Goal: Task Accomplishment & Management: Use online tool/utility

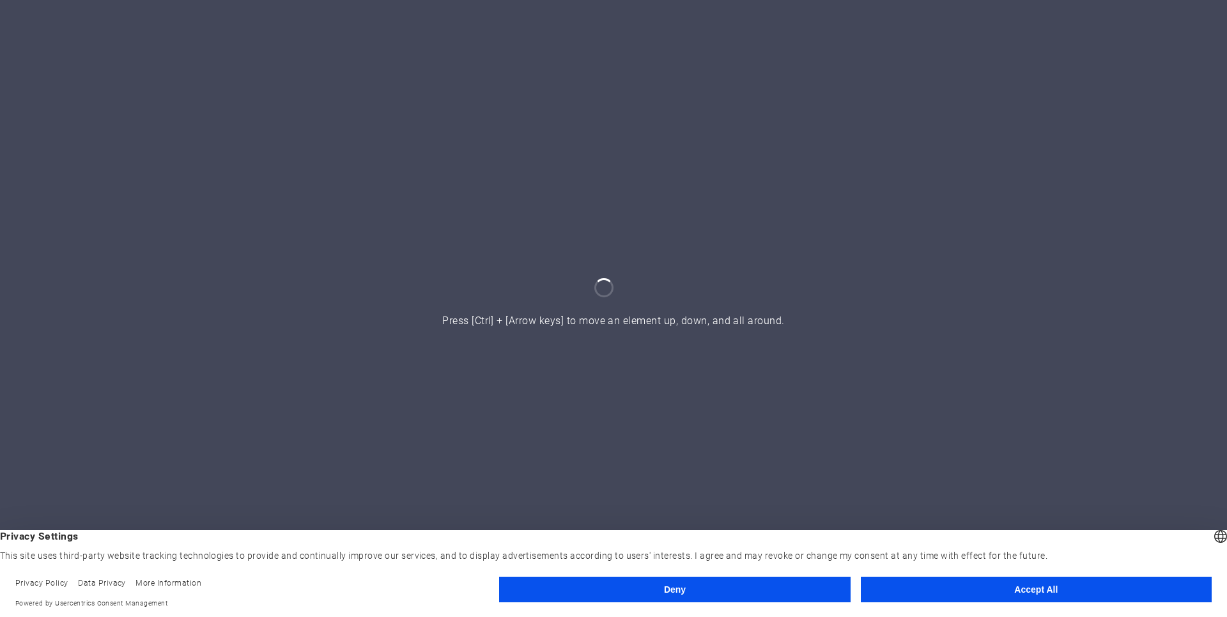
click at [929, 591] on button "Accept All" at bounding box center [1036, 590] width 351 height 26
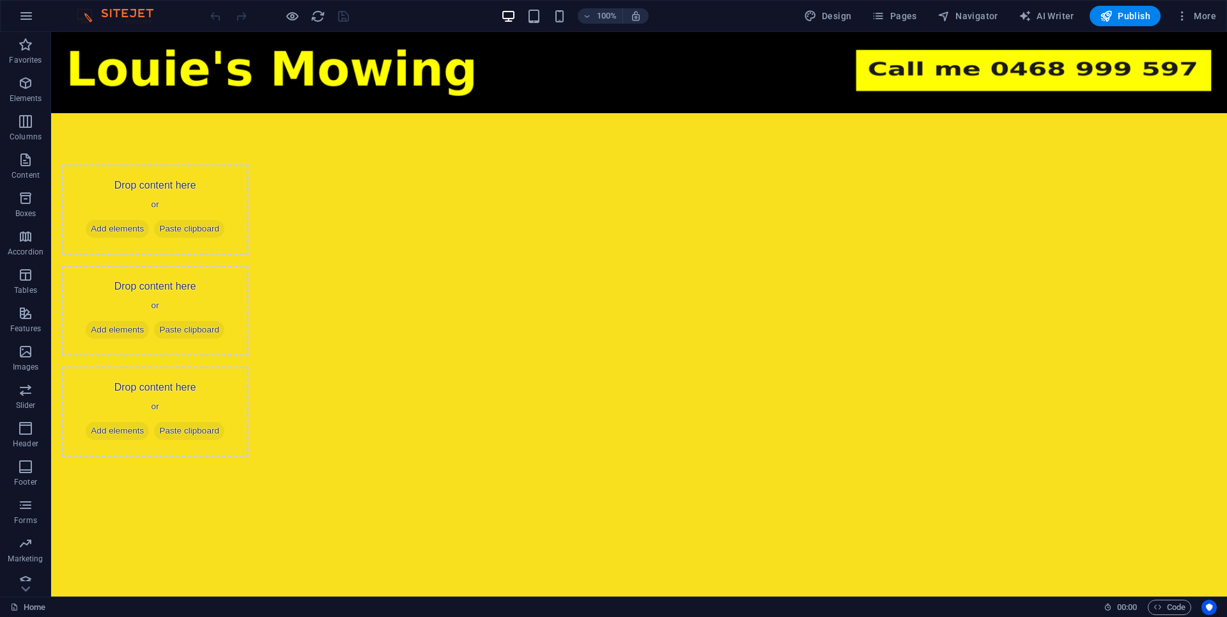
click at [580, 392] on html "Skip to main content Drop content here or Add elements Paste clipboard Drop con…" at bounding box center [639, 270] width 1176 height 476
click at [272, 170] on div "Drop content here or Add elements Paste clipboard Drop content here or Add elem…" at bounding box center [639, 310] width 1176 height 395
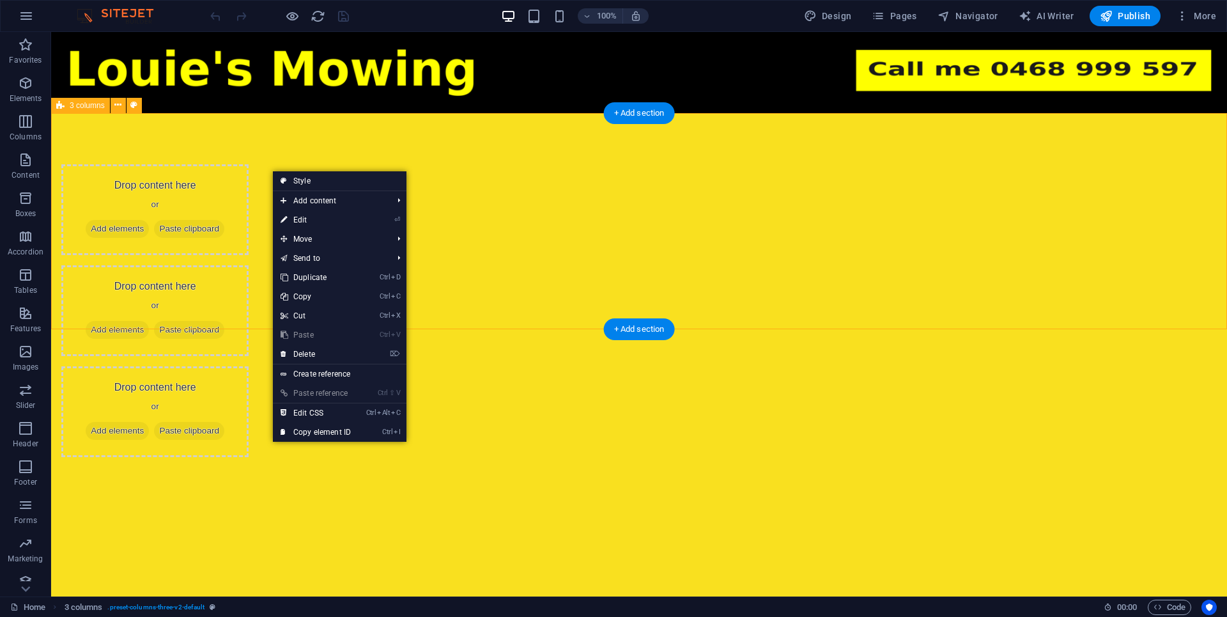
click at [169, 176] on div "Drop content here or Add elements Paste clipboard Drop content here or Add elem…" at bounding box center [639, 310] width 1176 height 395
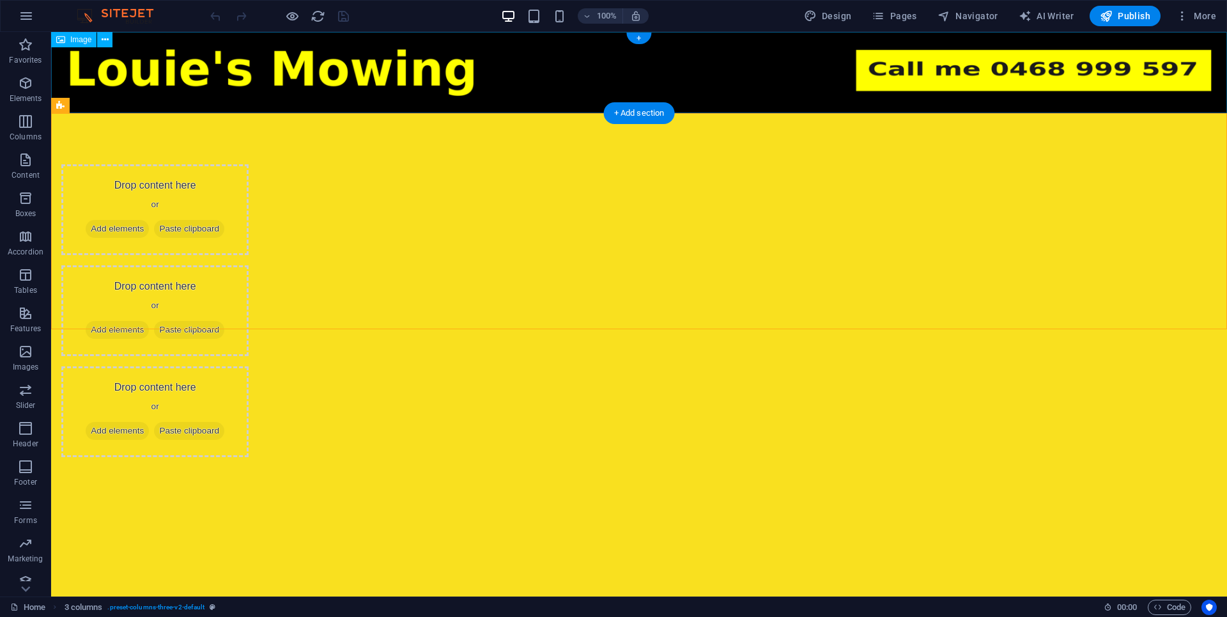
click at [311, 112] on figure at bounding box center [639, 72] width 1176 height 81
click at [275, 161] on div "Drop content here or Add elements Paste clipboard Drop content here or Add elem…" at bounding box center [639, 310] width 1176 height 395
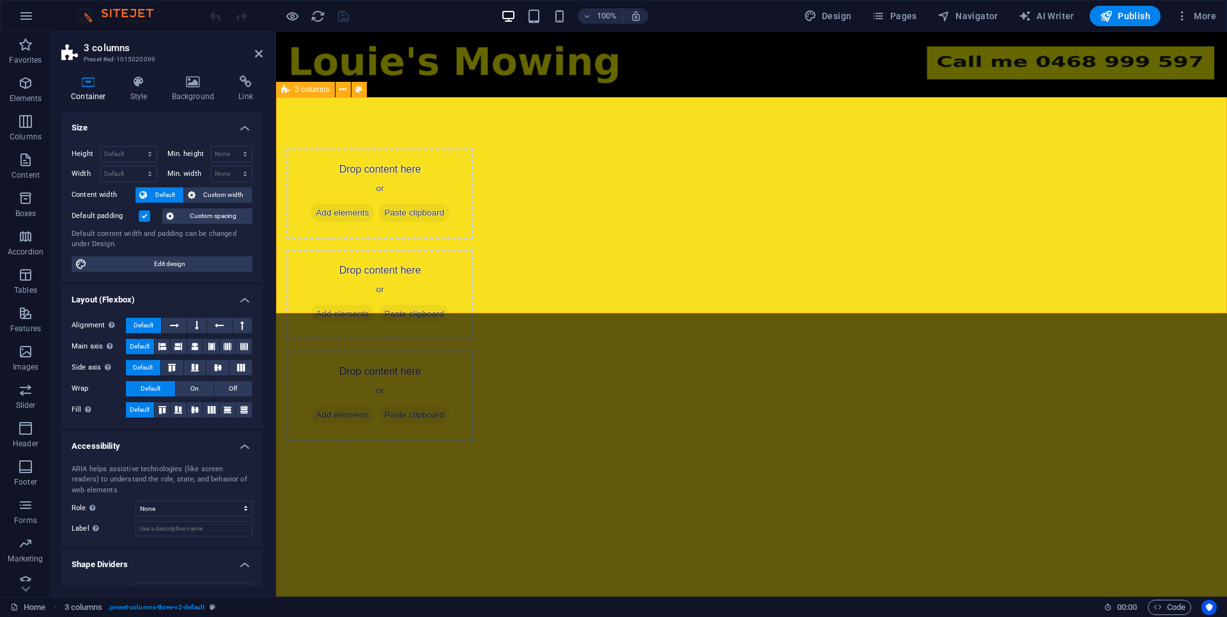
click at [387, 199] on div "Drop content here or Add elements Paste clipboard Drop content here or Add elem…" at bounding box center [751, 294] width 951 height 395
click at [194, 100] on h4 "Background" at bounding box center [195, 88] width 67 height 27
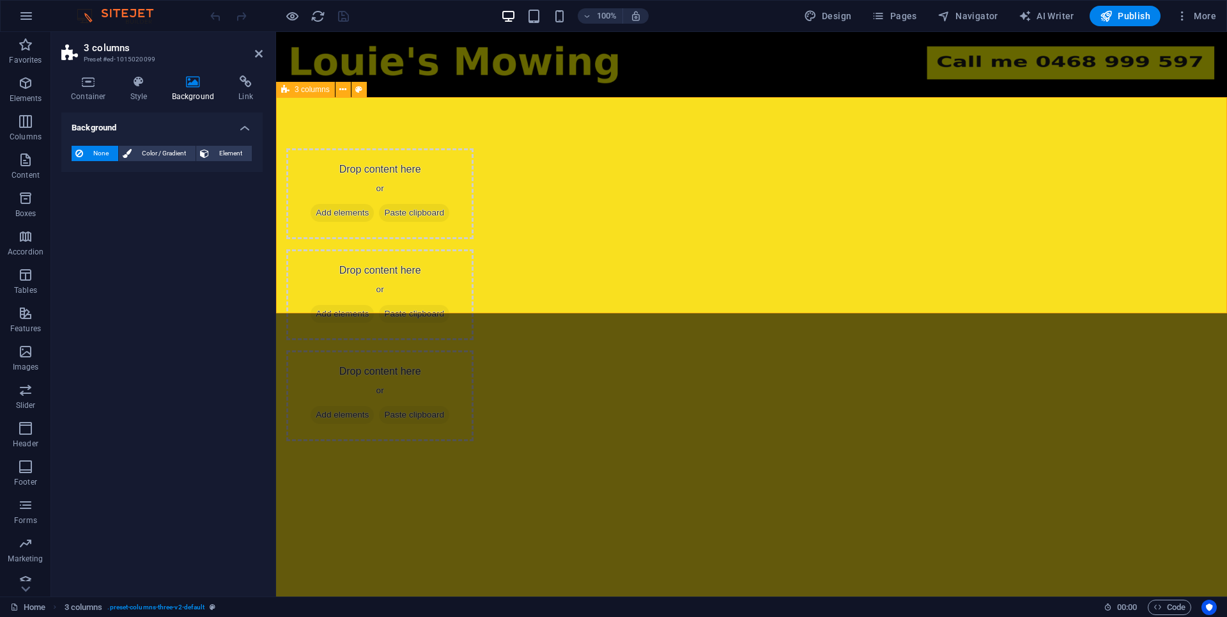
click at [366, 166] on div "Drop content here or Add elements Paste clipboard Drop content here or Add elem…" at bounding box center [751, 294] width 951 height 395
click at [157, 157] on span "Color / Gradient" at bounding box center [164, 153] width 56 height 15
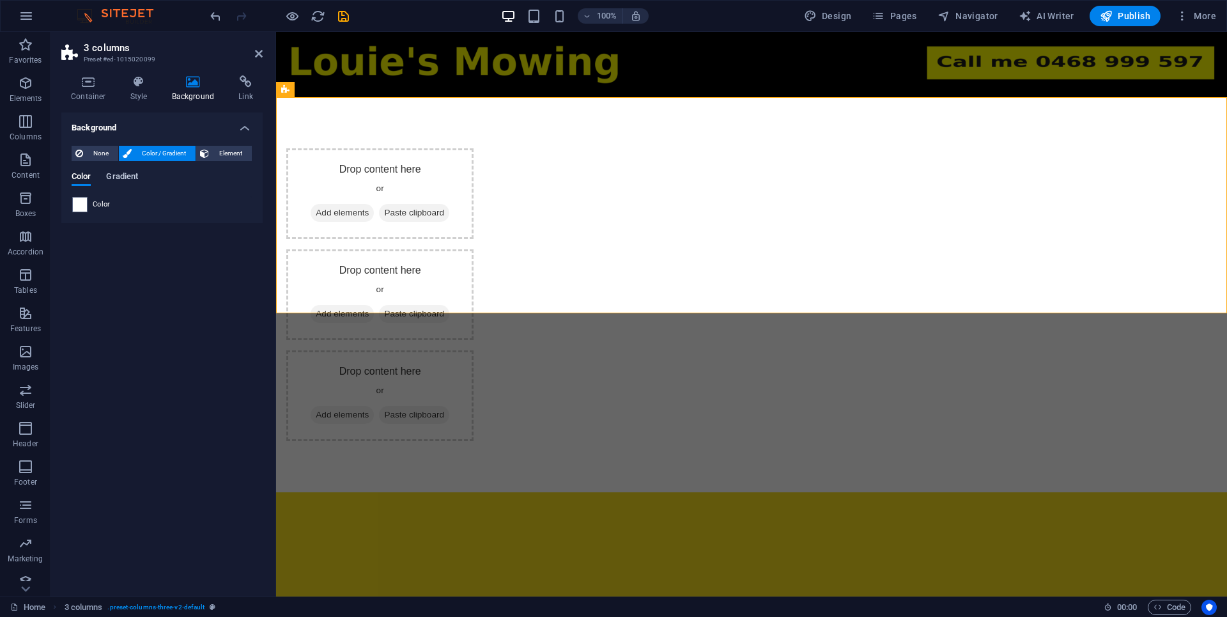
click at [128, 180] on span "Gradient" at bounding box center [122, 178] width 32 height 18
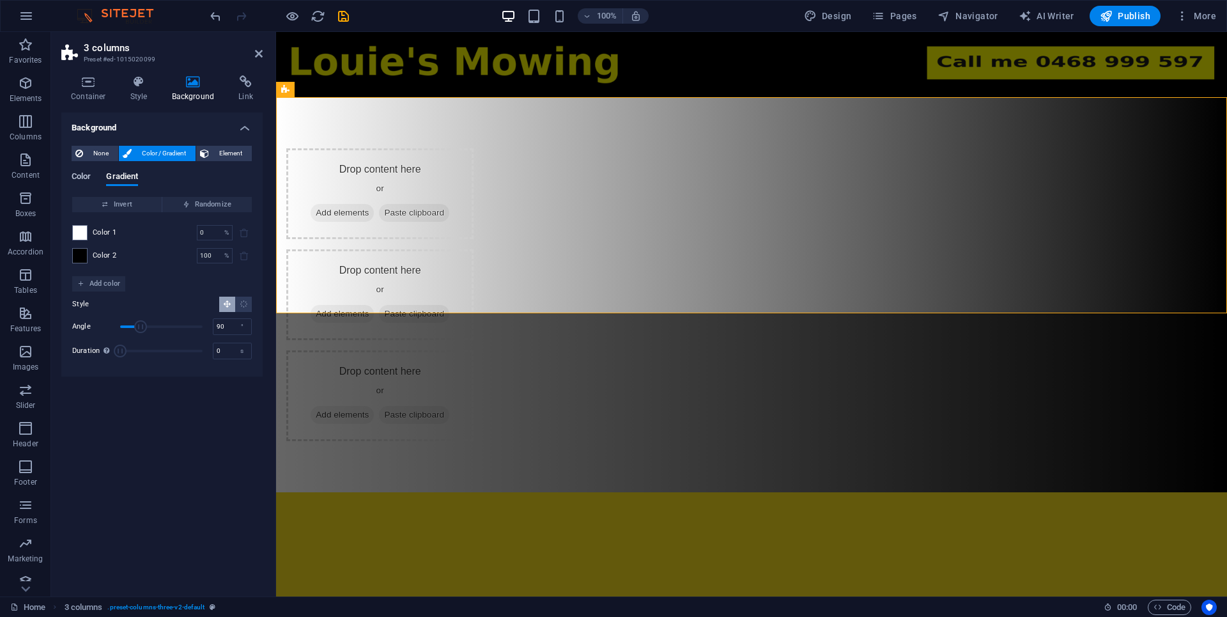
click at [78, 183] on span "Color" at bounding box center [81, 178] width 19 height 18
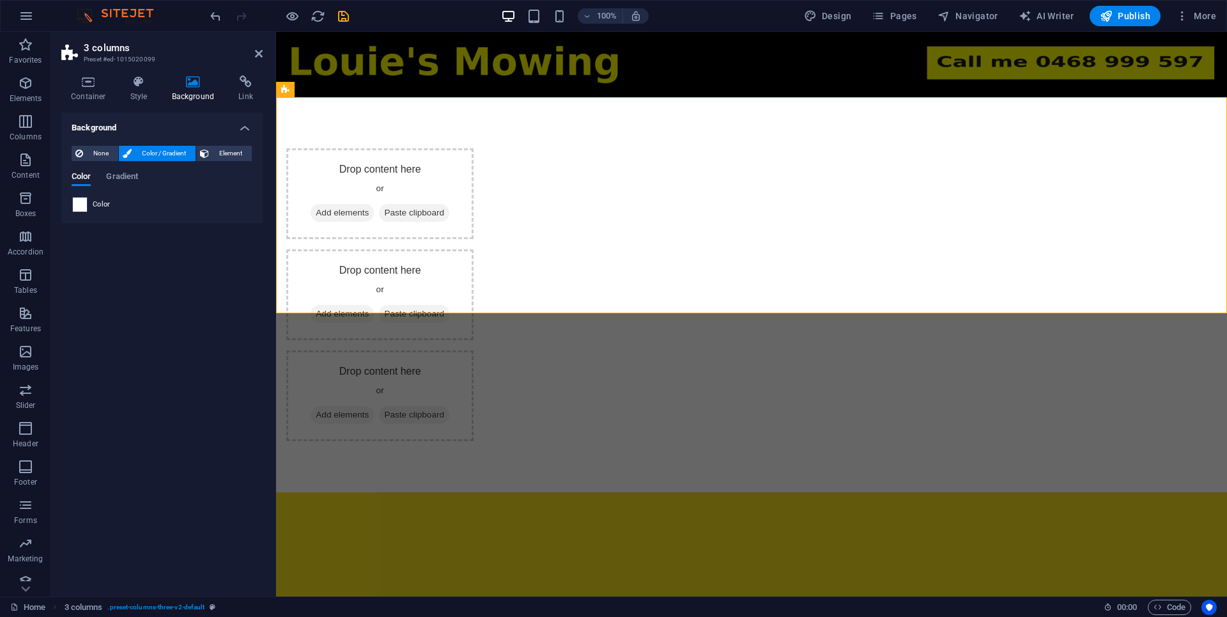
click at [85, 206] on span at bounding box center [80, 205] width 14 height 14
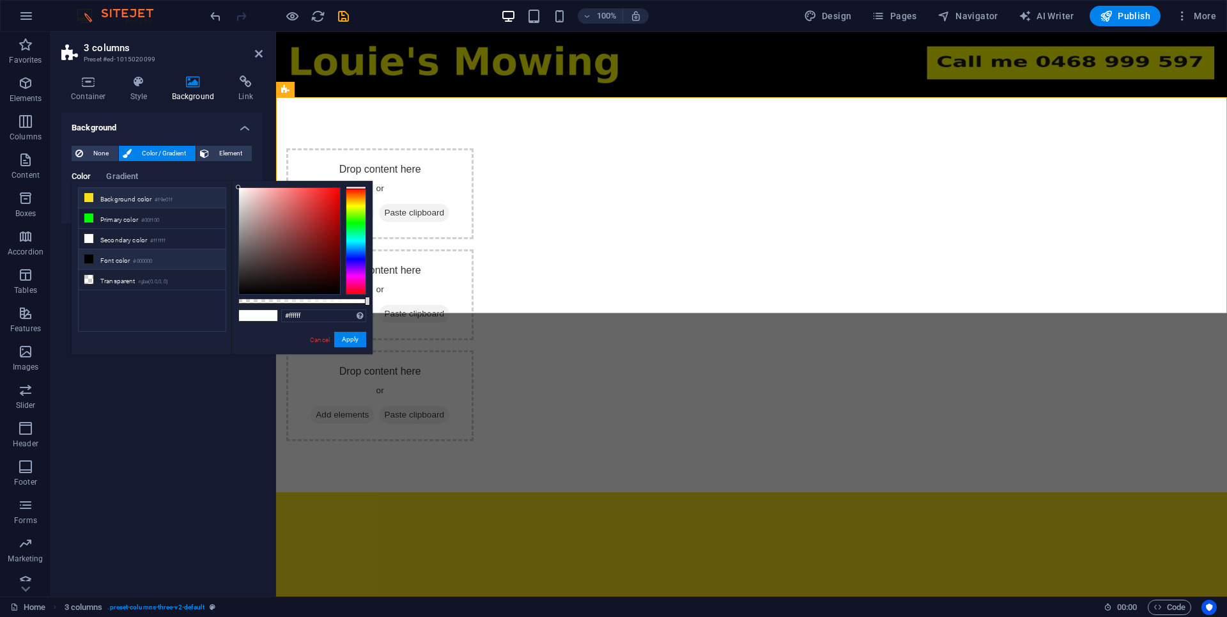
click at [118, 205] on li "Background color #f9e01f" at bounding box center [152, 198] width 147 height 20
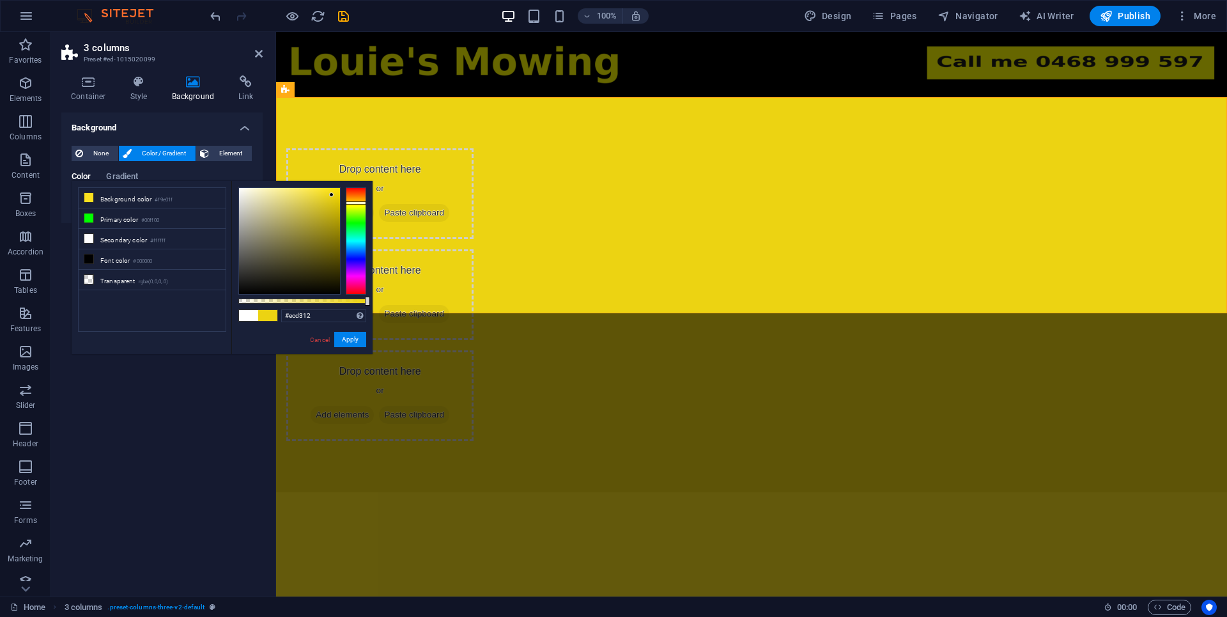
click at [332, 195] on div at bounding box center [289, 241] width 101 height 106
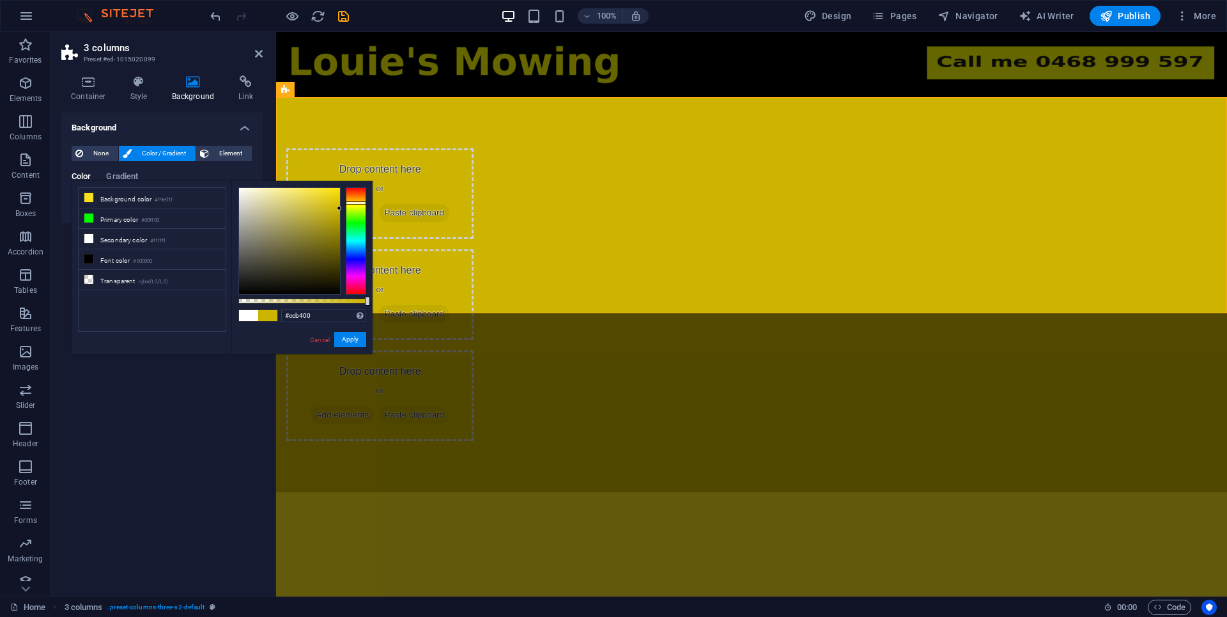
drag, startPoint x: 335, startPoint y: 190, endPoint x: 358, endPoint y: 208, distance: 29.5
click at [358, 208] on div at bounding box center [302, 240] width 128 height 107
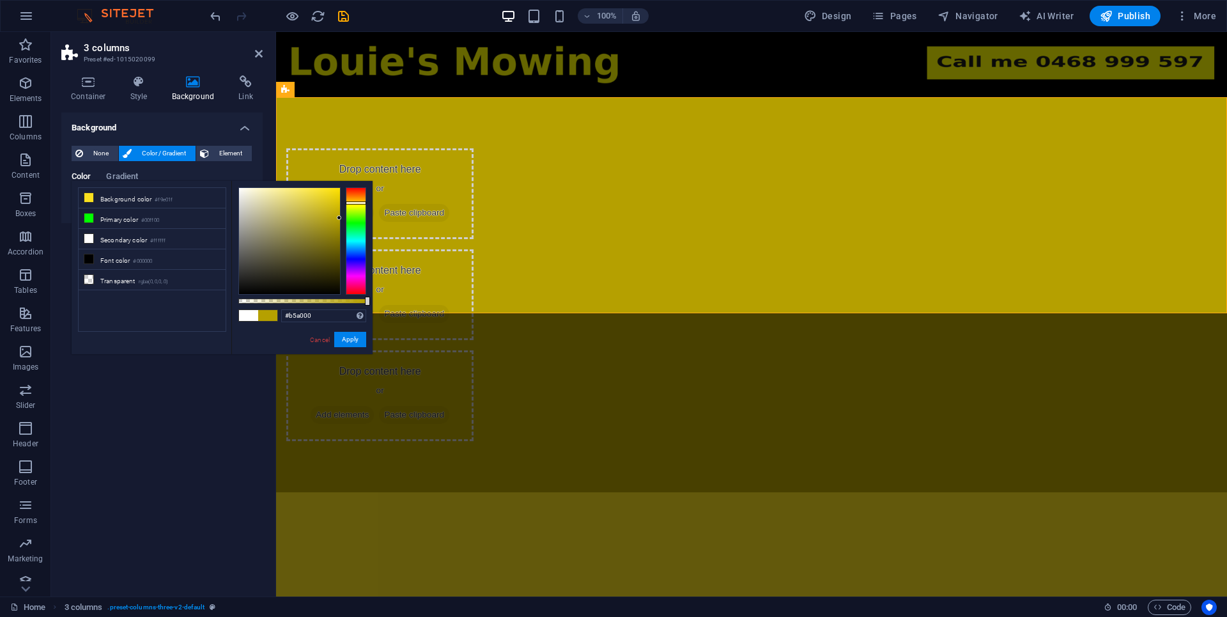
drag, startPoint x: 337, startPoint y: 207, endPoint x: 355, endPoint y: 218, distance: 20.9
click at [355, 218] on div at bounding box center [302, 240] width 128 height 107
click at [341, 218] on div at bounding box center [302, 240] width 128 height 107
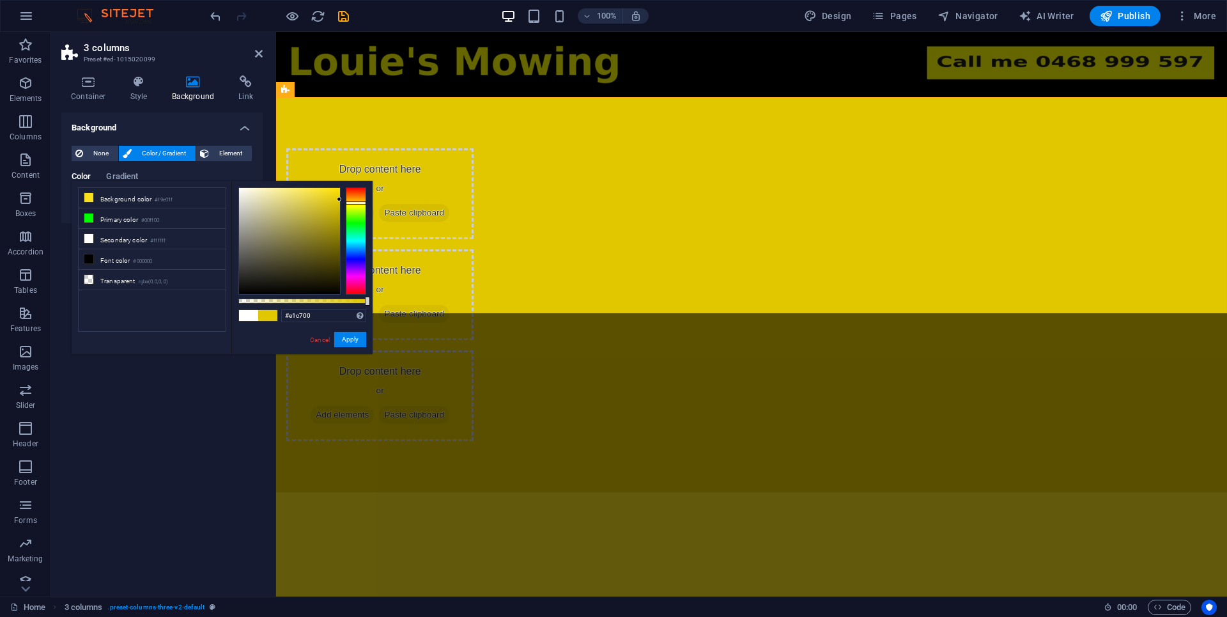
drag, startPoint x: 340, startPoint y: 216, endPoint x: 347, endPoint y: 199, distance: 18.0
click at [348, 199] on div at bounding box center [302, 240] width 128 height 107
click at [323, 318] on input "#e1c700" at bounding box center [323, 315] width 85 height 13
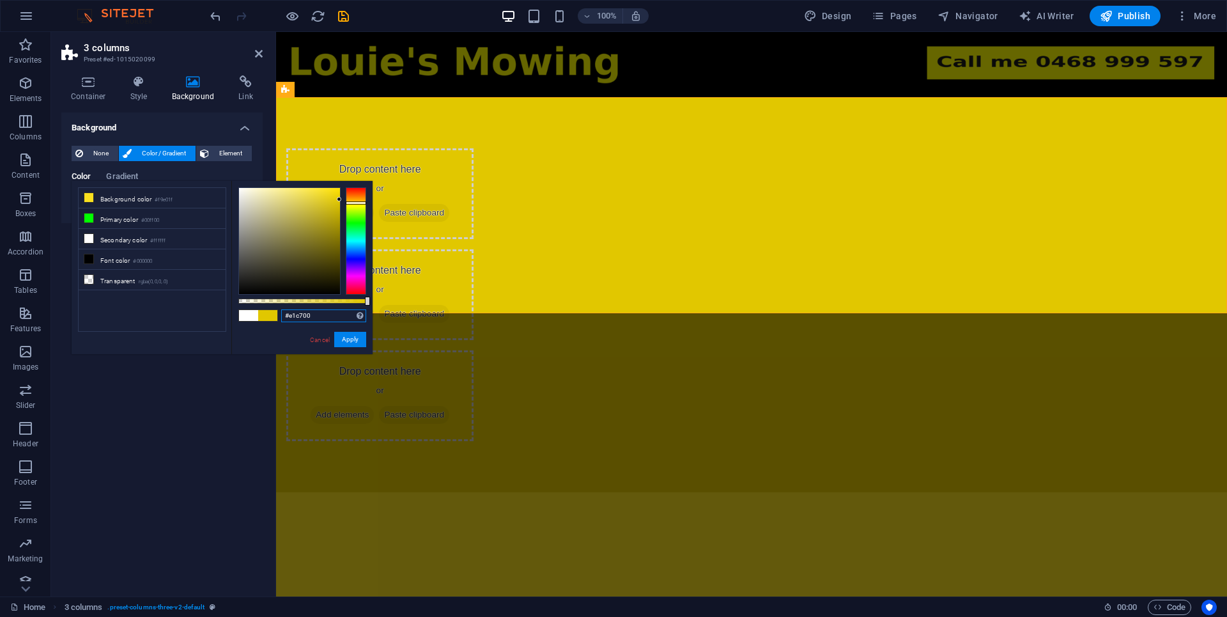
click at [320, 320] on input "#e1c700" at bounding box center [323, 315] width 85 height 13
click at [403, 128] on div "Drop content here or Add elements Paste clipboard Drop content here or Add elem…" at bounding box center [751, 294] width 951 height 395
click at [354, 346] on button "Apply" at bounding box center [350, 339] width 32 height 15
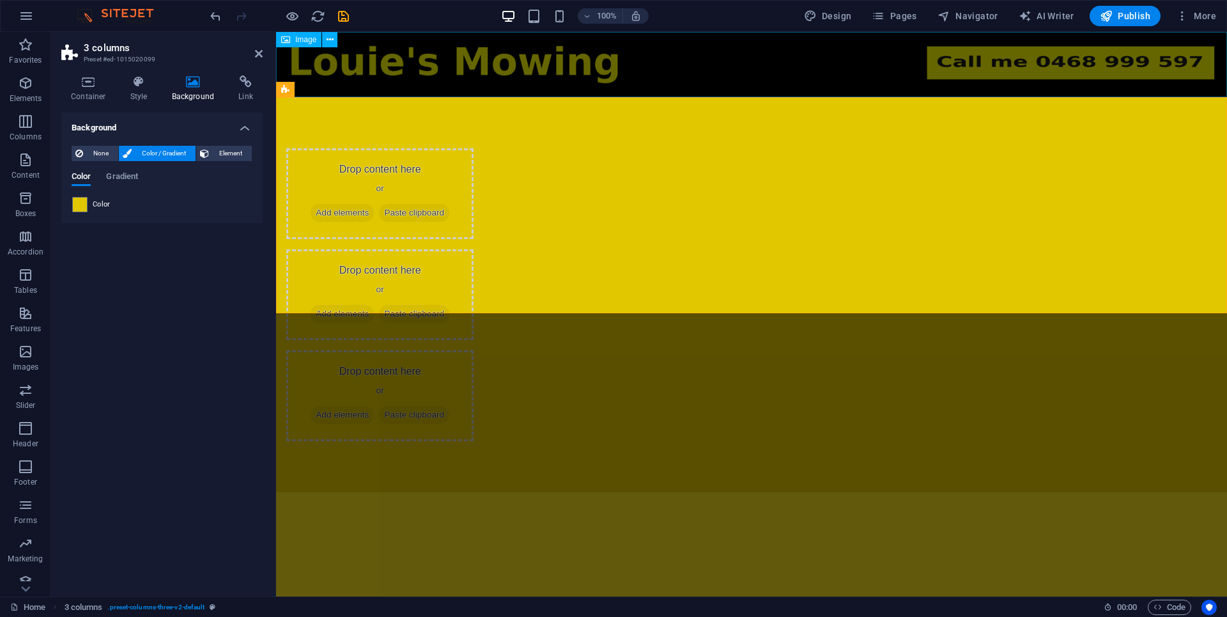
click at [439, 65] on figure at bounding box center [751, 64] width 951 height 65
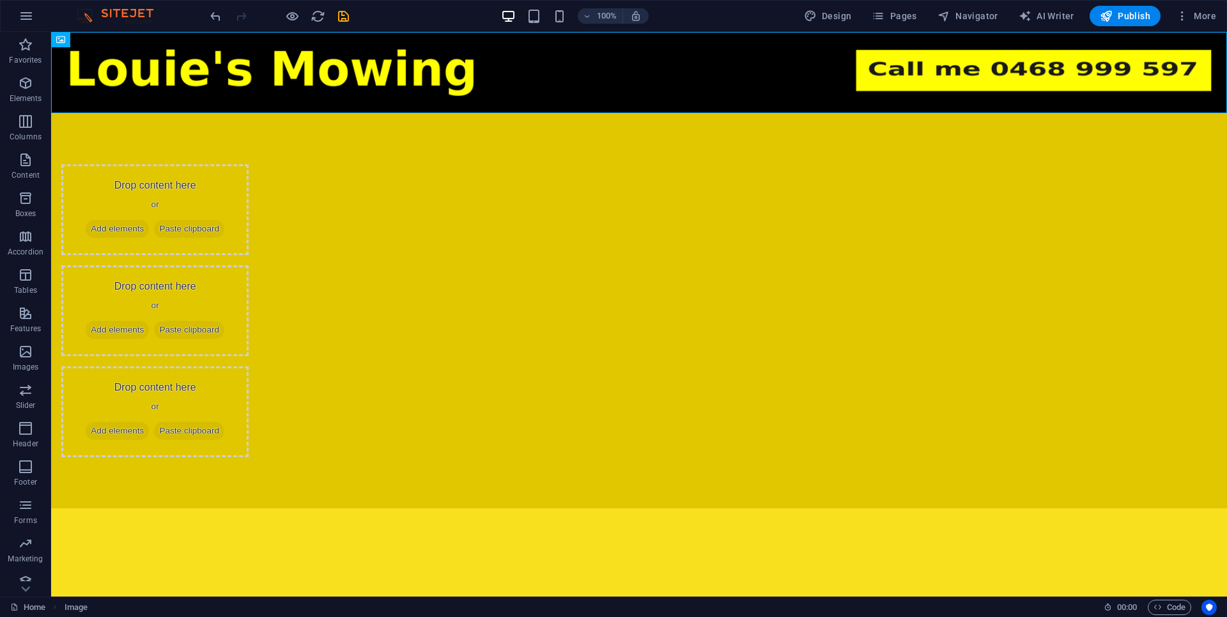
click at [428, 450] on html "Skip to main content Drop content here or Add elements Paste clipboard Drop con…" at bounding box center [639, 270] width 1176 height 476
click at [302, 437] on html "Skip to main content Drop content here or Add elements Paste clipboard Drop con…" at bounding box center [639, 270] width 1176 height 476
click at [218, 287] on div "Drop content here or Add elements Paste clipboard Drop content here or Add elem…" at bounding box center [639, 310] width 1176 height 395
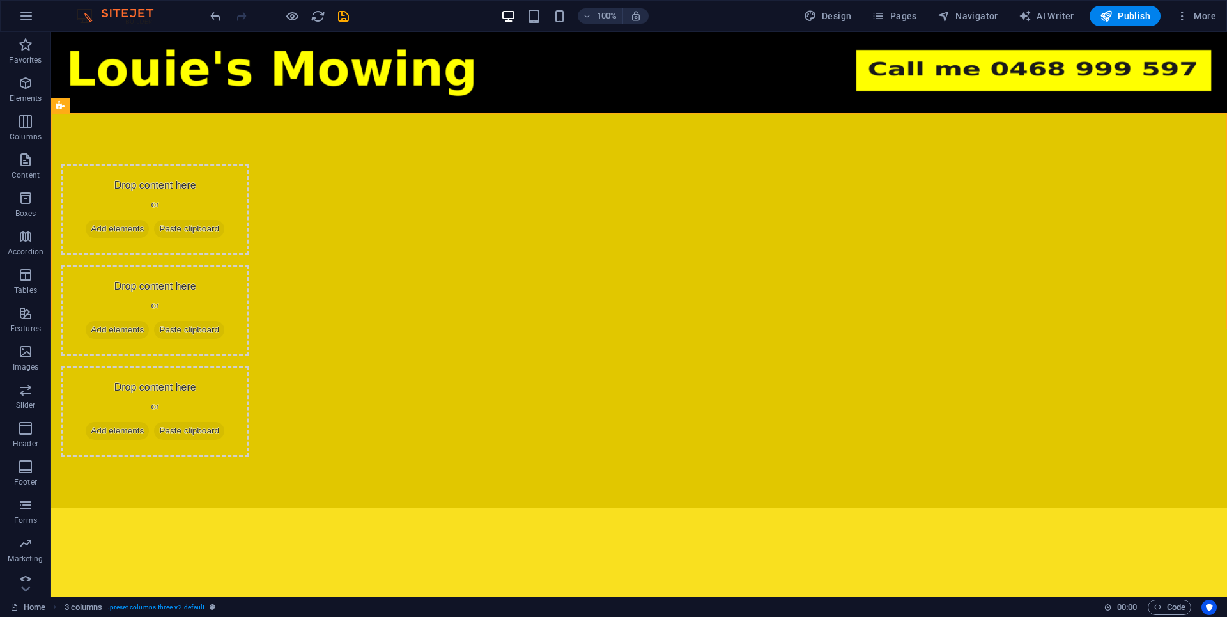
click at [236, 399] on html "Skip to main content Drop content here or Add elements Paste clipboard Drop con…" at bounding box center [639, 270] width 1176 height 476
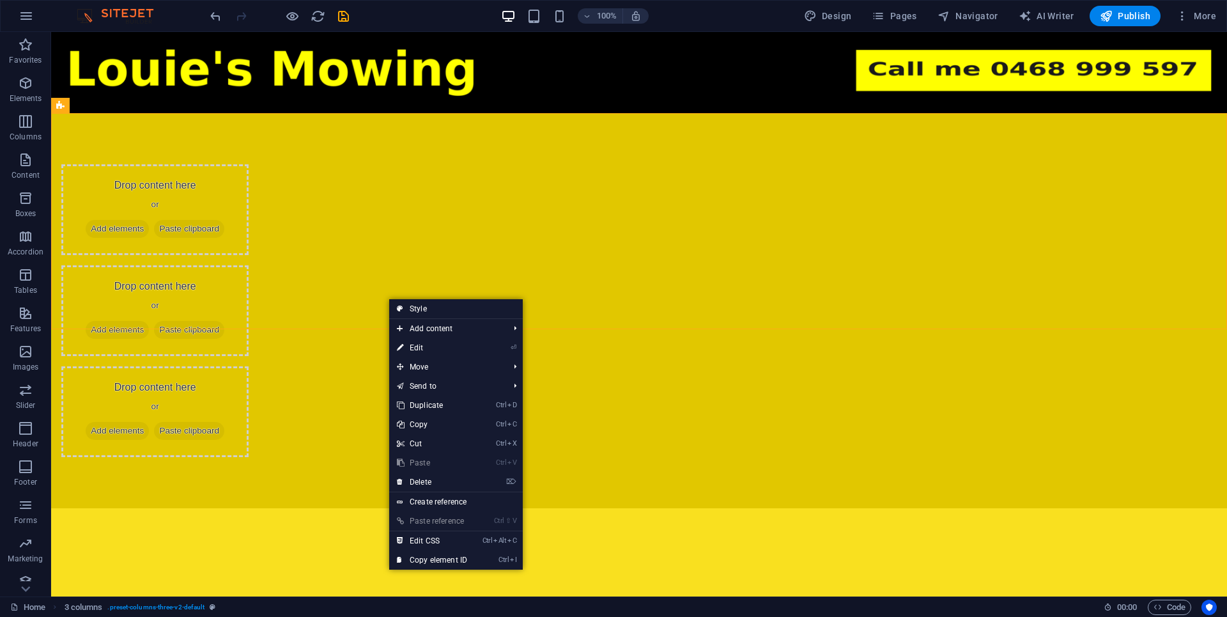
click at [304, 401] on html "Skip to main content Drop content here or Add elements Paste clipboard Drop con…" at bounding box center [639, 270] width 1176 height 476
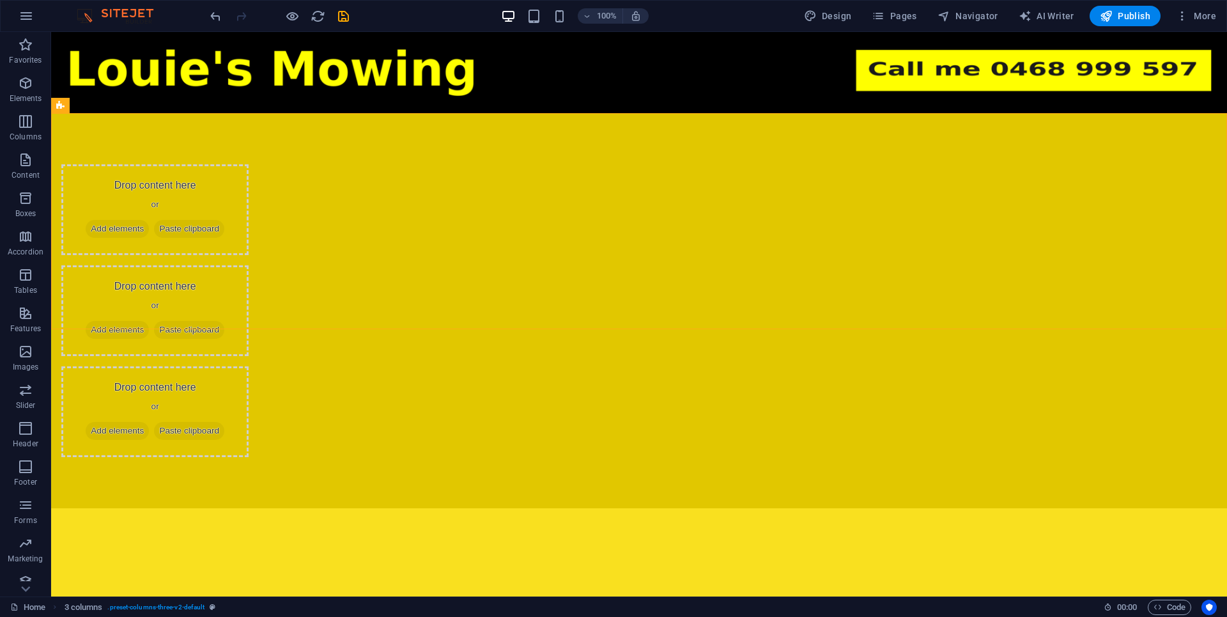
drag, startPoint x: 304, startPoint y: 401, endPoint x: 513, endPoint y: 386, distance: 208.9
click at [508, 395] on html "Skip to main content Drop content here or Add elements Paste clipboard Drop con…" at bounding box center [639, 270] width 1176 height 476
click at [293, 318] on div "Drop content here or Add elements Paste clipboard Drop content here or Add elem…" at bounding box center [639, 310] width 1176 height 395
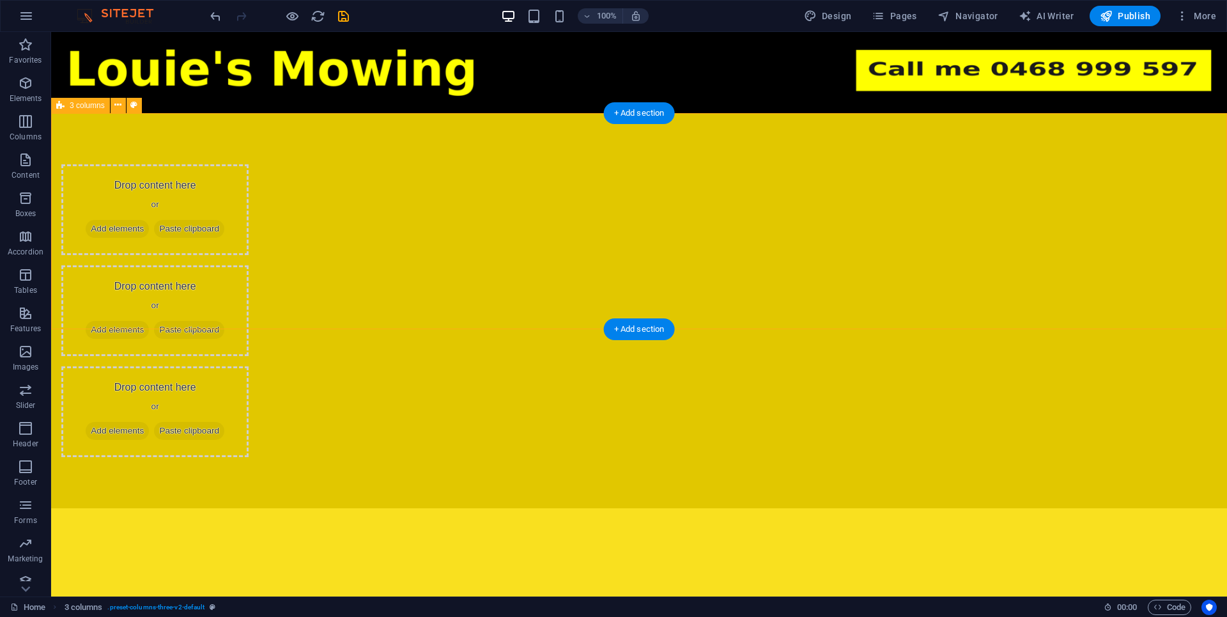
click at [293, 318] on div "Drop content here or Add elements Paste clipboard Drop content here or Add elem…" at bounding box center [639, 310] width 1176 height 395
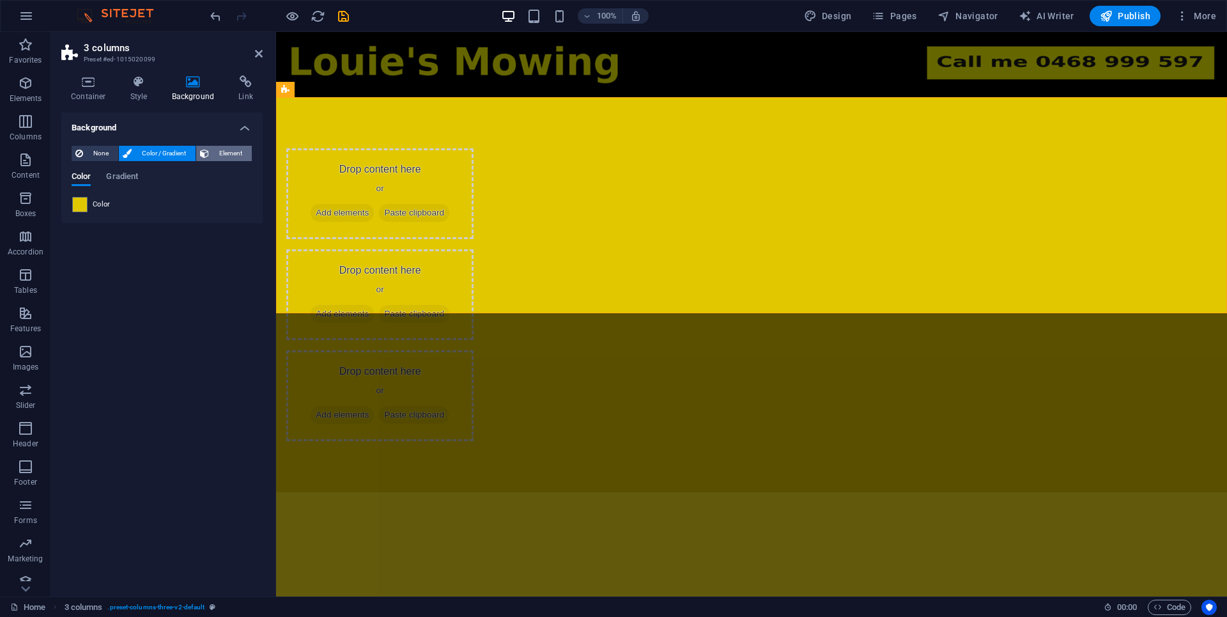
click at [235, 155] on span "Element" at bounding box center [230, 153] width 35 height 15
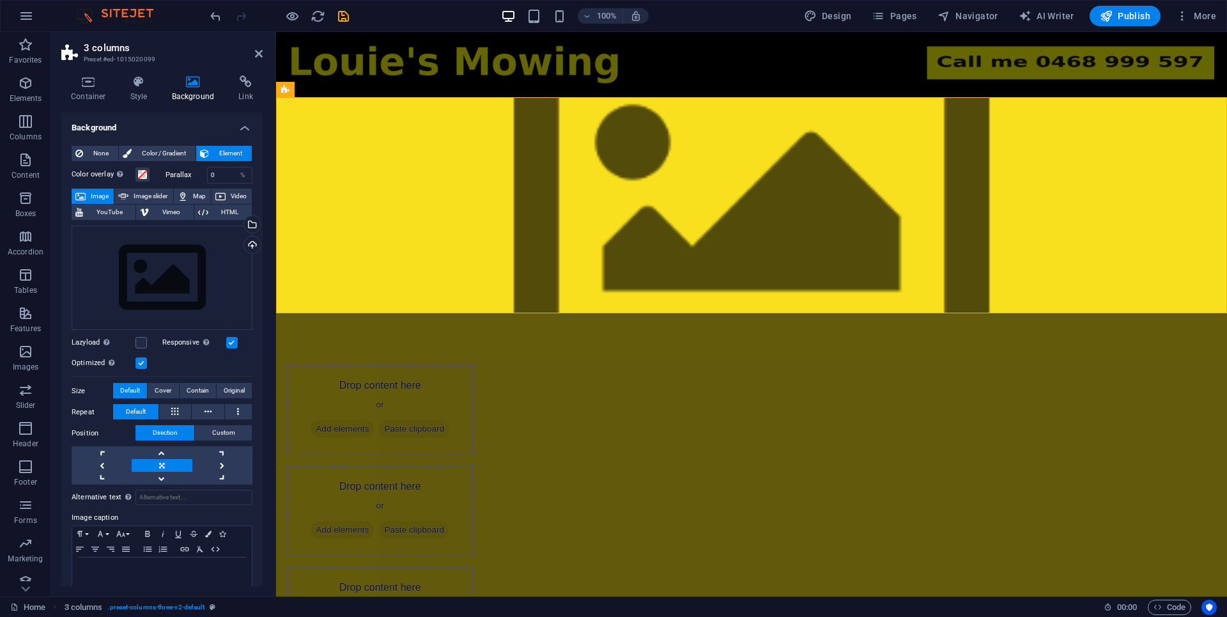
scroll to position [21, 0]
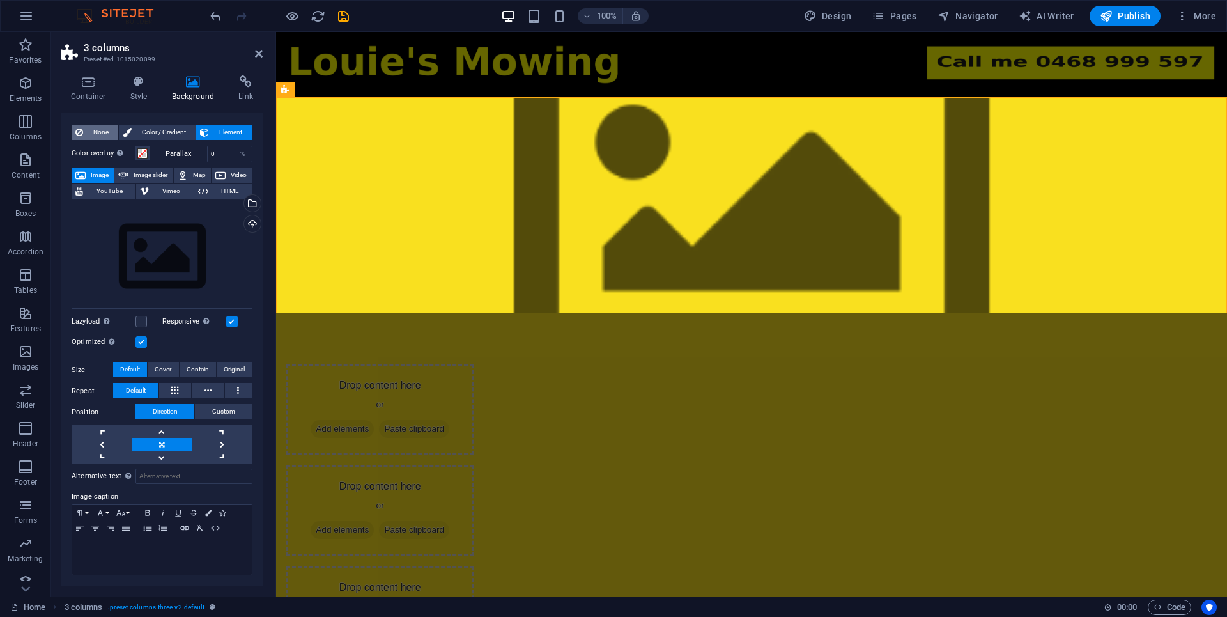
click at [97, 137] on span "None" at bounding box center [100, 132] width 27 height 15
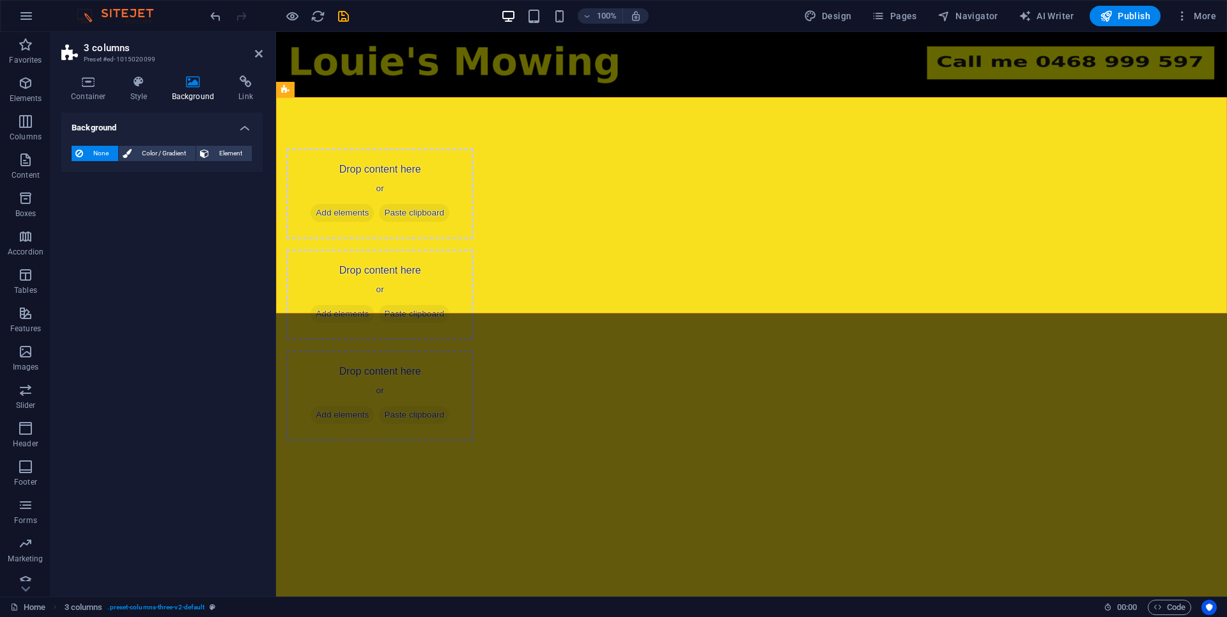
scroll to position [0, 0]
click at [146, 162] on div "None Color / Gradient Element Stretch background to full-width Color overlay Pl…" at bounding box center [161, 154] width 201 height 36
click at [157, 150] on span "Color / Gradient" at bounding box center [164, 153] width 56 height 15
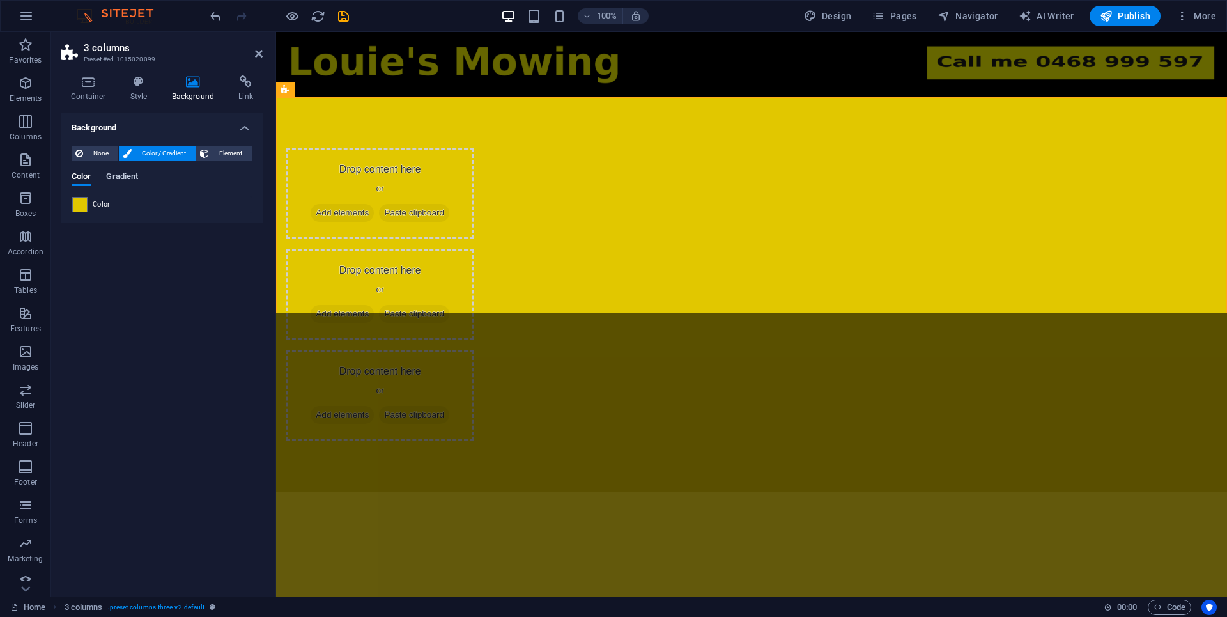
click at [122, 180] on span "Gradient" at bounding box center [122, 178] width 32 height 18
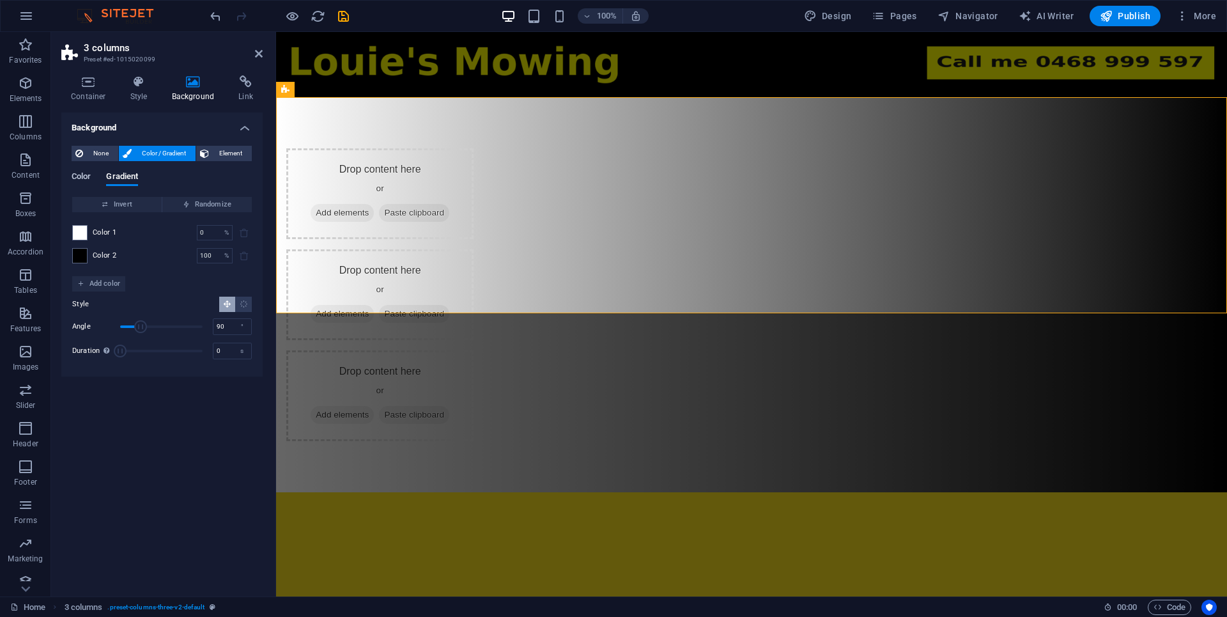
click at [77, 176] on span "Color" at bounding box center [81, 178] width 19 height 18
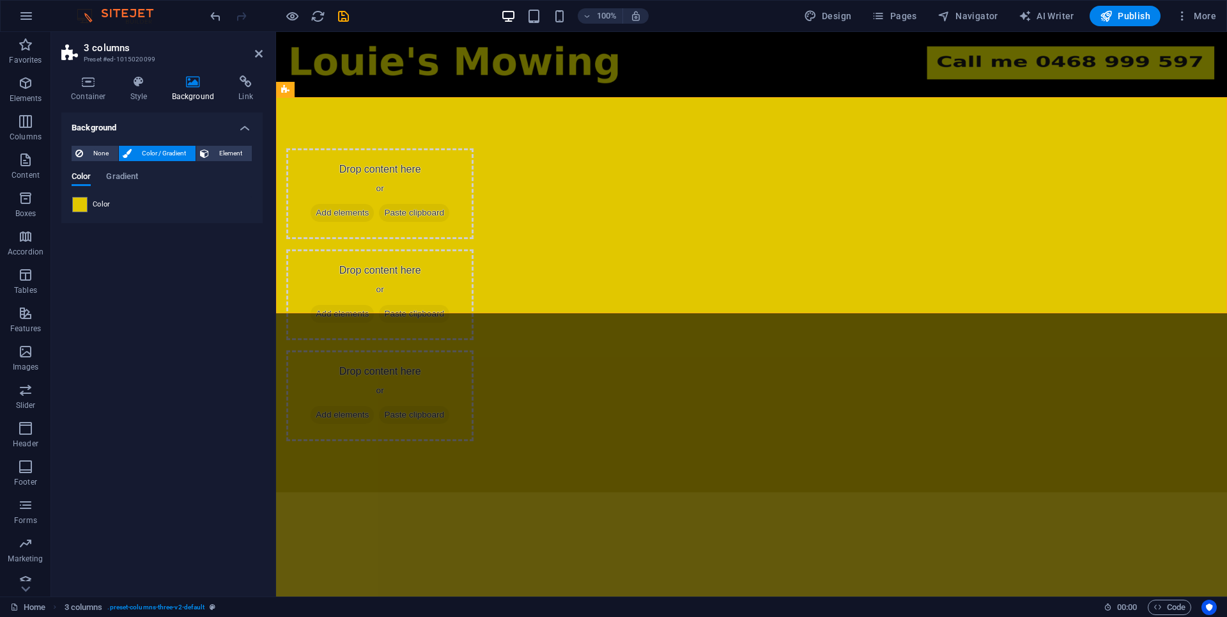
click at [111, 208] on div "Color" at bounding box center [162, 204] width 180 height 15
click at [93, 208] on span "Color" at bounding box center [102, 204] width 18 height 10
click at [93, 209] on span "Color" at bounding box center [102, 204] width 18 height 10
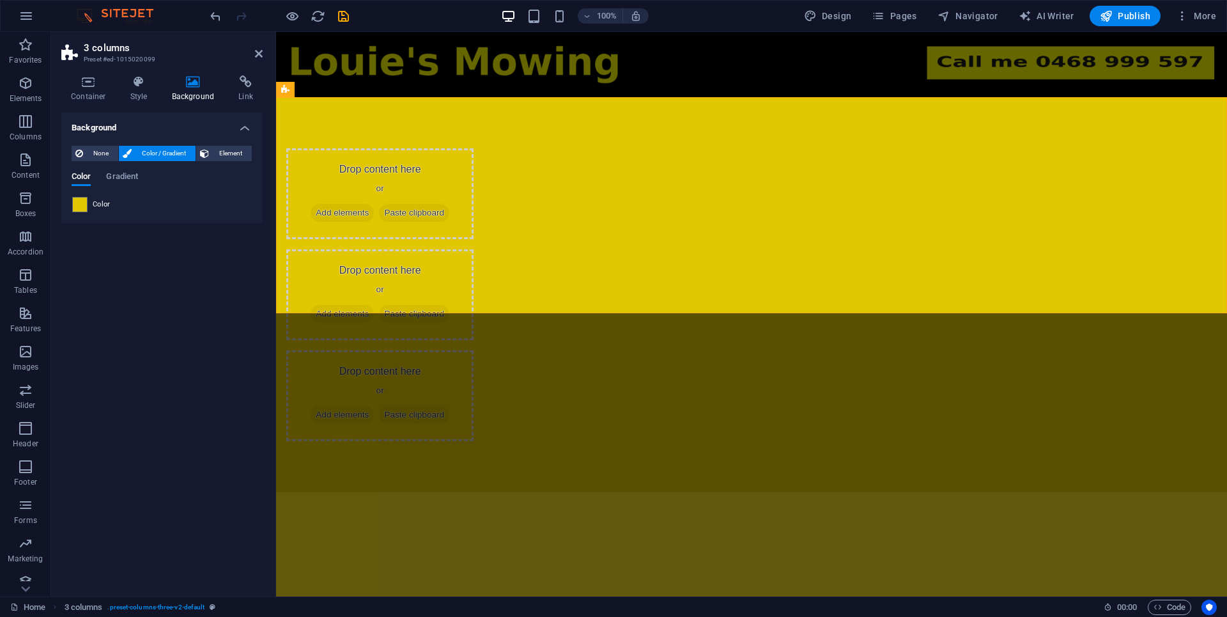
click at [93, 209] on span "Color" at bounding box center [102, 204] width 18 height 10
click at [70, 201] on div "None Color / Gradient Element Stretch background to full-width Color overlay Pl…" at bounding box center [161, 180] width 201 height 88
click at [83, 211] on span at bounding box center [80, 205] width 14 height 14
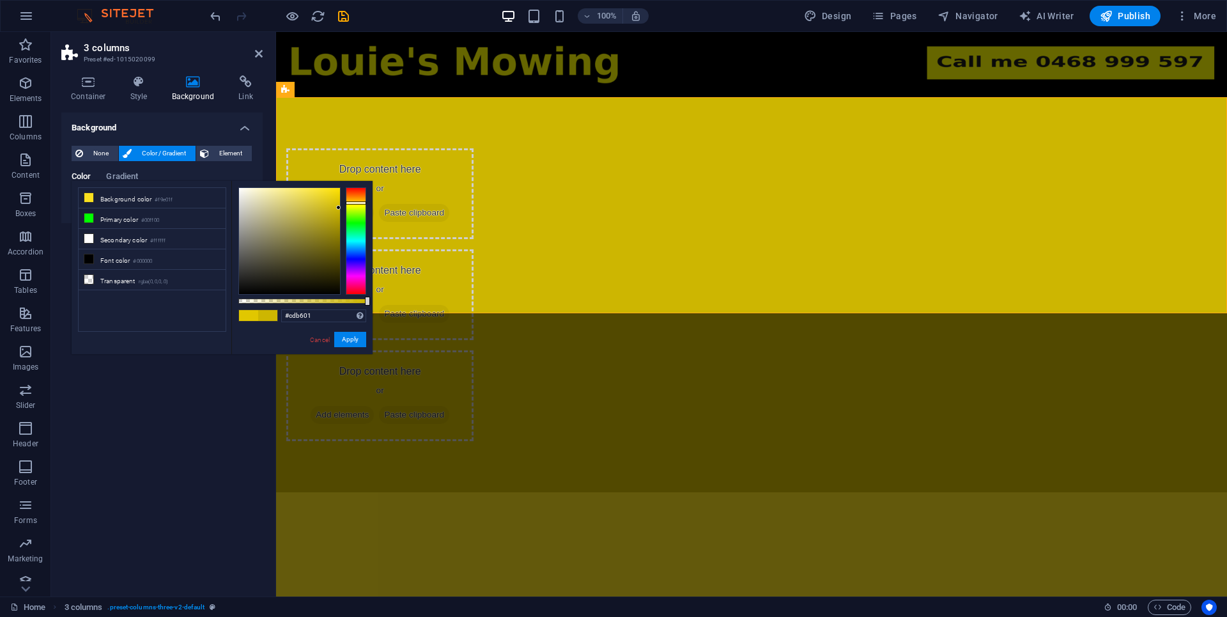
type input "#ccb401"
drag, startPoint x: 341, startPoint y: 199, endPoint x: 339, endPoint y: 208, distance: 9.8
click at [339, 208] on div at bounding box center [338, 207] width 4 height 4
click at [334, 169] on div "Drop content here or Add elements Paste clipboard Drop content here or Add elem…" at bounding box center [751, 294] width 951 height 395
click at [570, 462] on html "Skip to main content Drop content here or Add elements Paste clipboard Drop con…" at bounding box center [751, 262] width 951 height 460
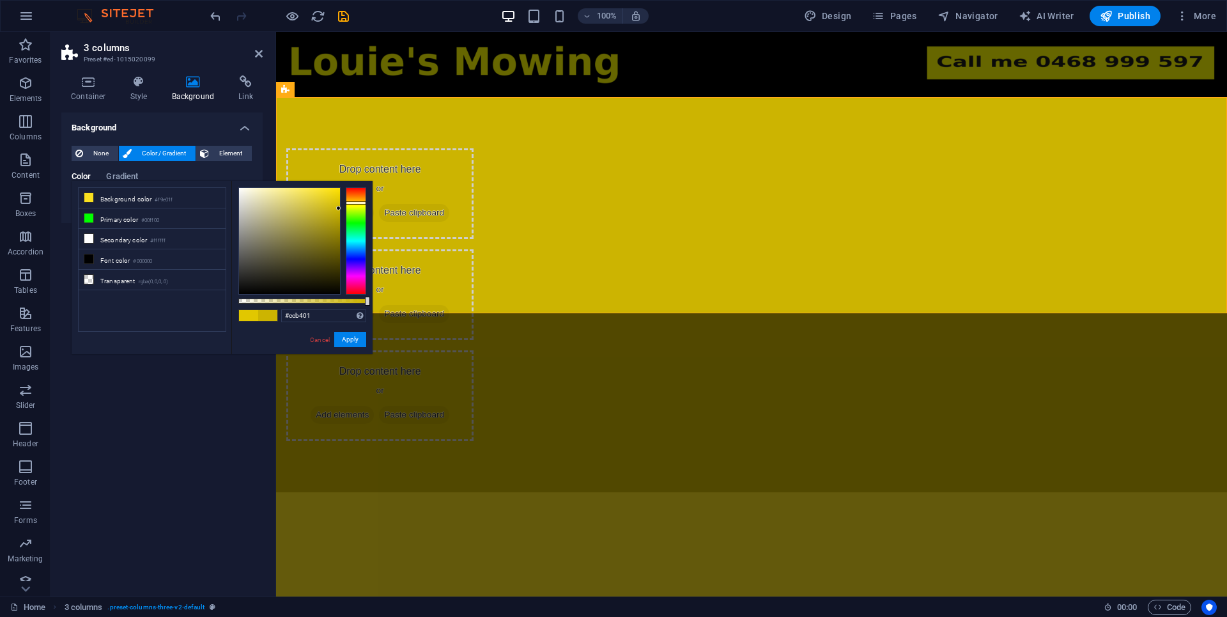
click at [652, 451] on html "Skip to main content Drop content here or Add elements Paste clipboard Drop con…" at bounding box center [751, 262] width 951 height 460
click at [423, 375] on html "Skip to main content Drop content here or Add elements Paste clipboard Drop con…" at bounding box center [751, 262] width 951 height 460
click at [192, 406] on div "Background None Color / Gradient Element Stretch background to full-width Color…" at bounding box center [161, 349] width 201 height 474
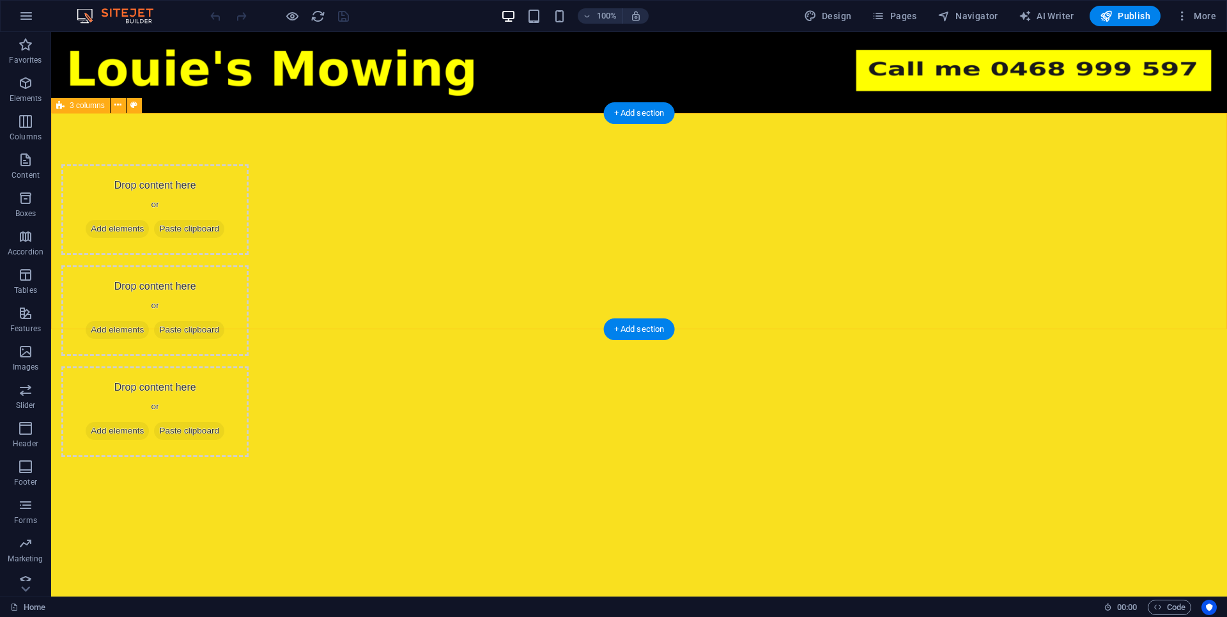
click at [444, 304] on div "Drop content here or Add elements Paste clipboard Drop content here or Add elem…" at bounding box center [639, 310] width 1176 height 395
click at [272, 214] on div "Drop content here or Add elements Paste clipboard Drop content here or Add elem…" at bounding box center [639, 310] width 1176 height 395
click at [273, 211] on div "Drop content here or Add elements Paste clipboard Drop content here or Add elem…" at bounding box center [639, 310] width 1176 height 395
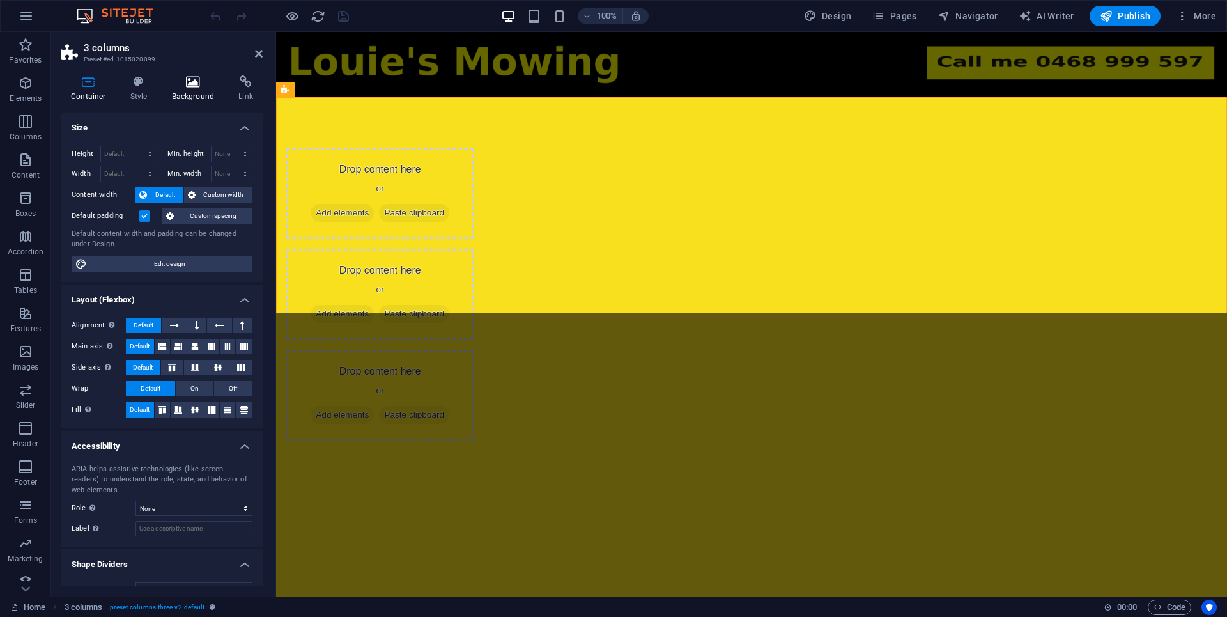
click at [199, 95] on h4 "Background" at bounding box center [195, 88] width 67 height 27
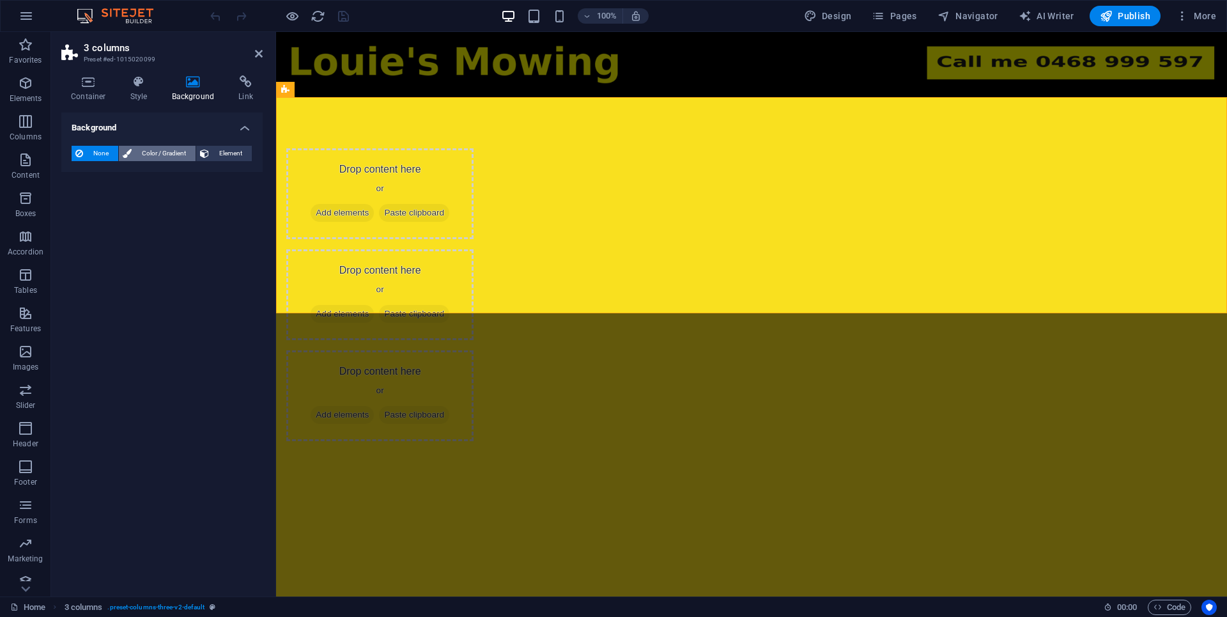
click at [162, 157] on span "Color / Gradient" at bounding box center [164, 153] width 56 height 15
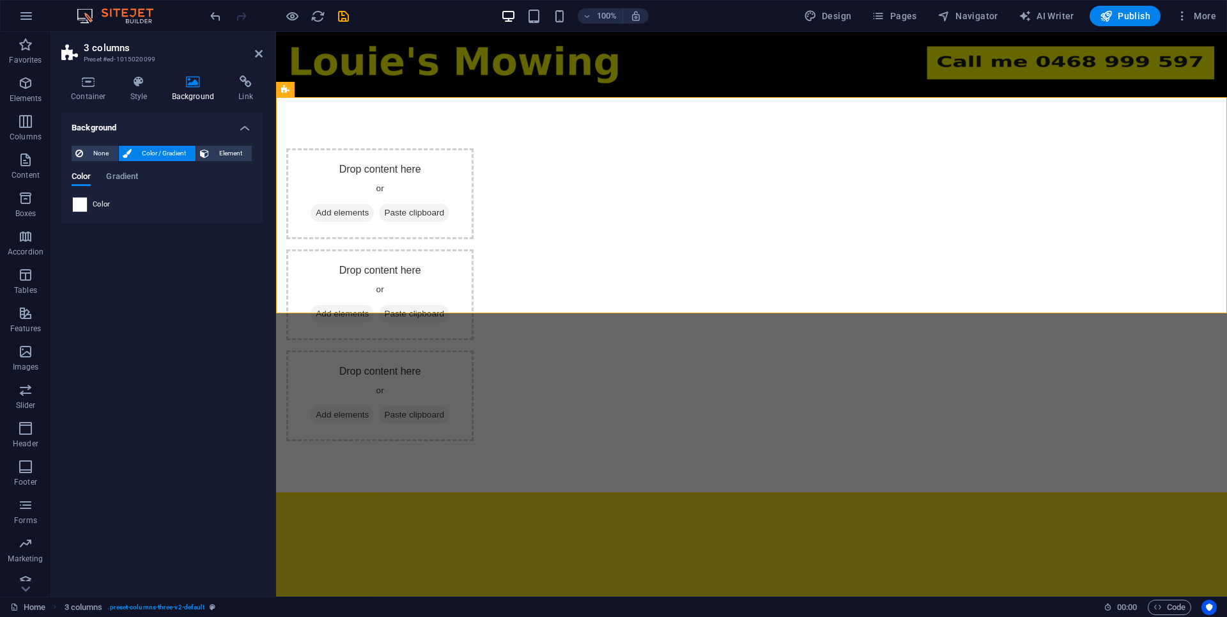
click at [84, 207] on span at bounding box center [80, 205] width 14 height 14
type input "#ffffff"
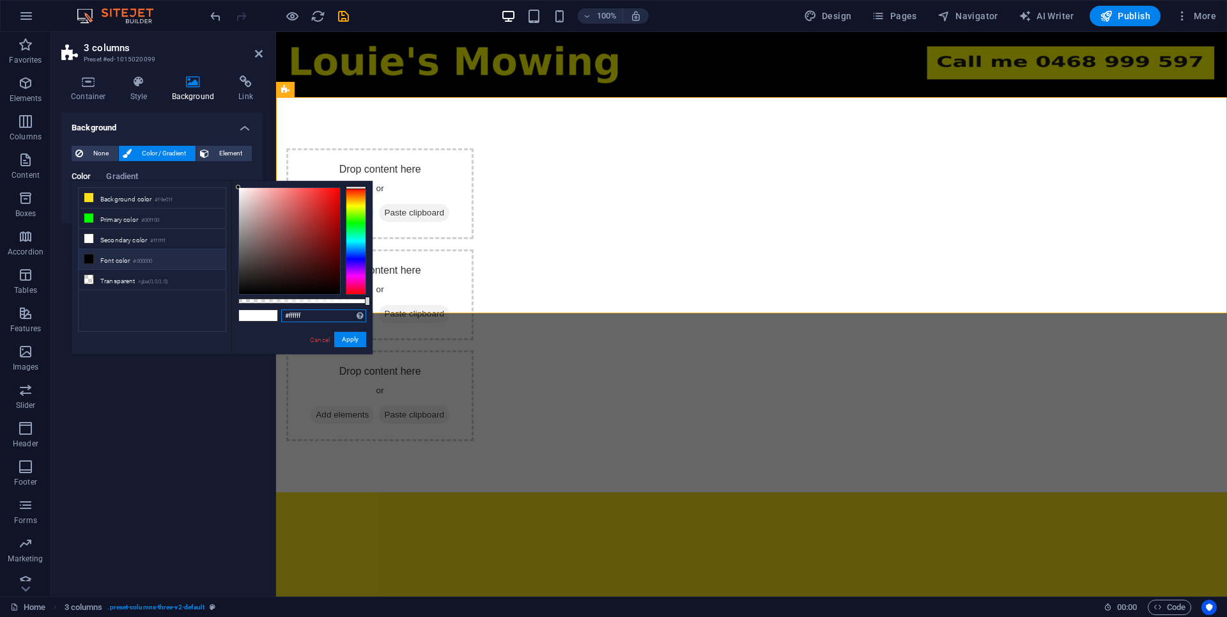
click at [334, 320] on input "#ffffff" at bounding box center [323, 315] width 85 height 13
paste input "#ffd550"
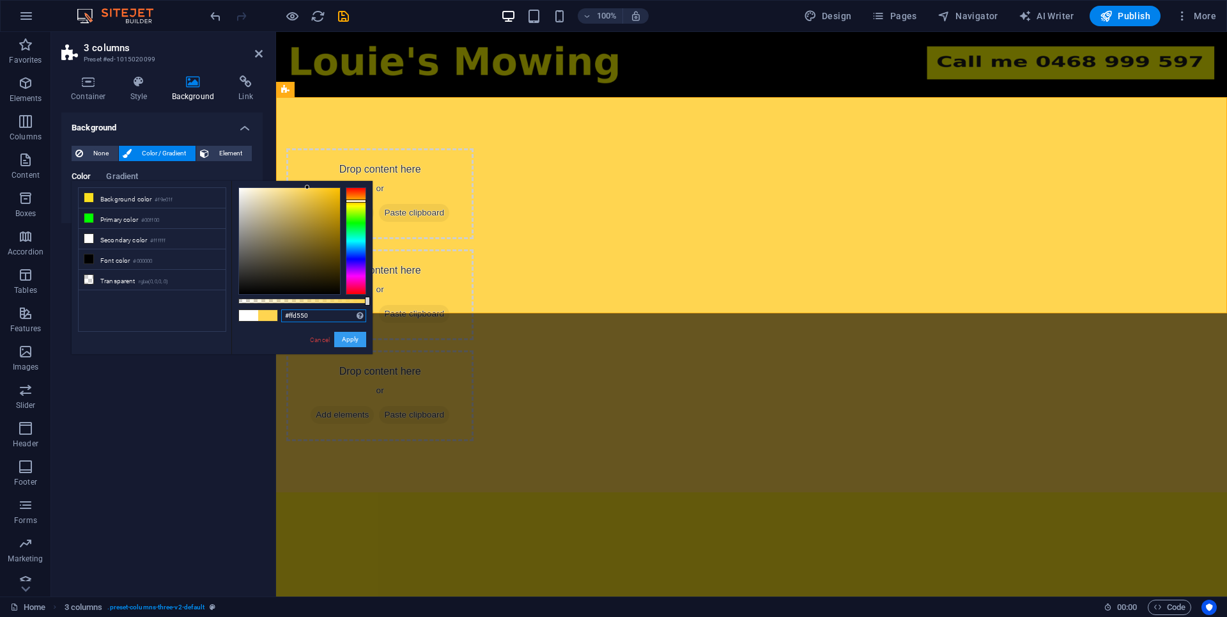
type input "#ffd550"
click at [357, 337] on button "Apply" at bounding box center [350, 339] width 32 height 15
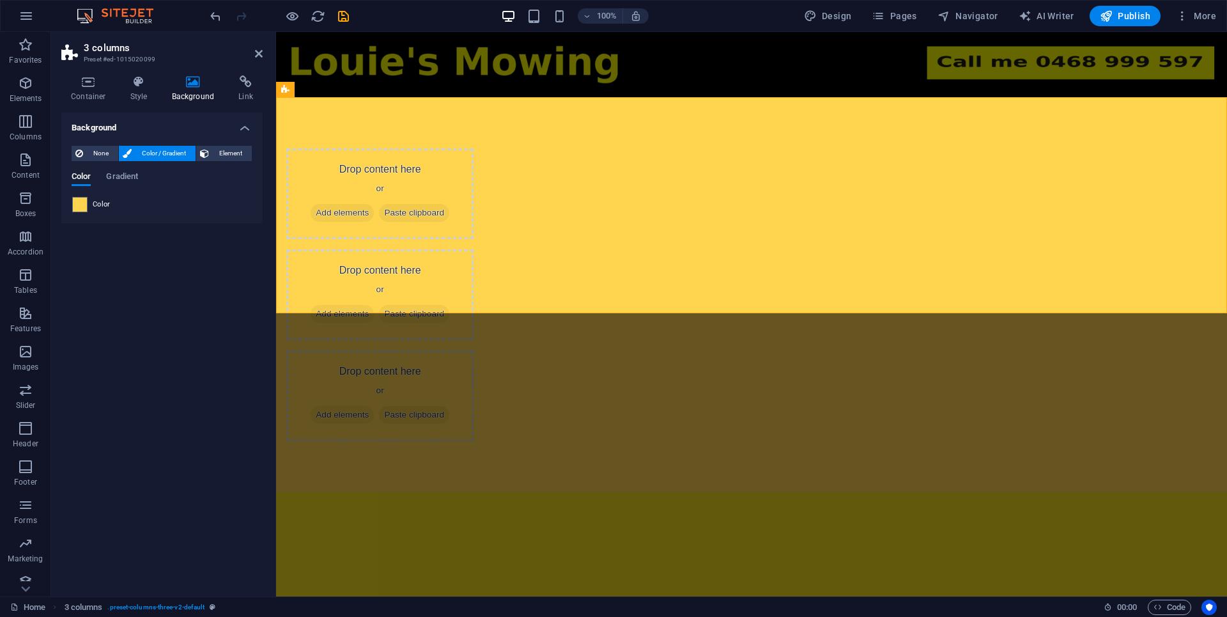
click at [418, 391] on html "Skip to main content Drop content here or Add elements Paste clipboard Drop con…" at bounding box center [751, 262] width 951 height 460
click at [478, 65] on figure at bounding box center [751, 64] width 951 height 65
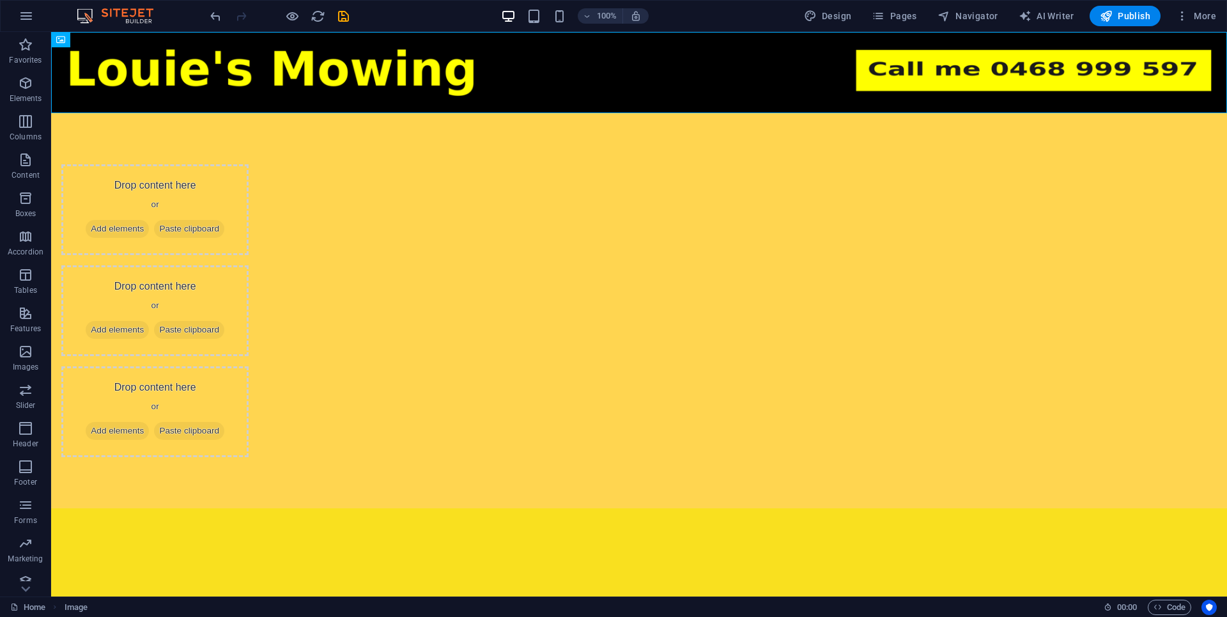
click at [438, 384] on html "Skip to main content Drop content here or Add elements Paste clipboard Drop con…" at bounding box center [639, 270] width 1176 height 476
click at [436, 385] on html "Skip to main content Drop content here or Add elements Paste clipboard Drop con…" at bounding box center [639, 270] width 1176 height 476
drag, startPoint x: 436, startPoint y: 385, endPoint x: 382, endPoint y: 366, distance: 56.8
click at [417, 95] on figure at bounding box center [639, 72] width 1176 height 81
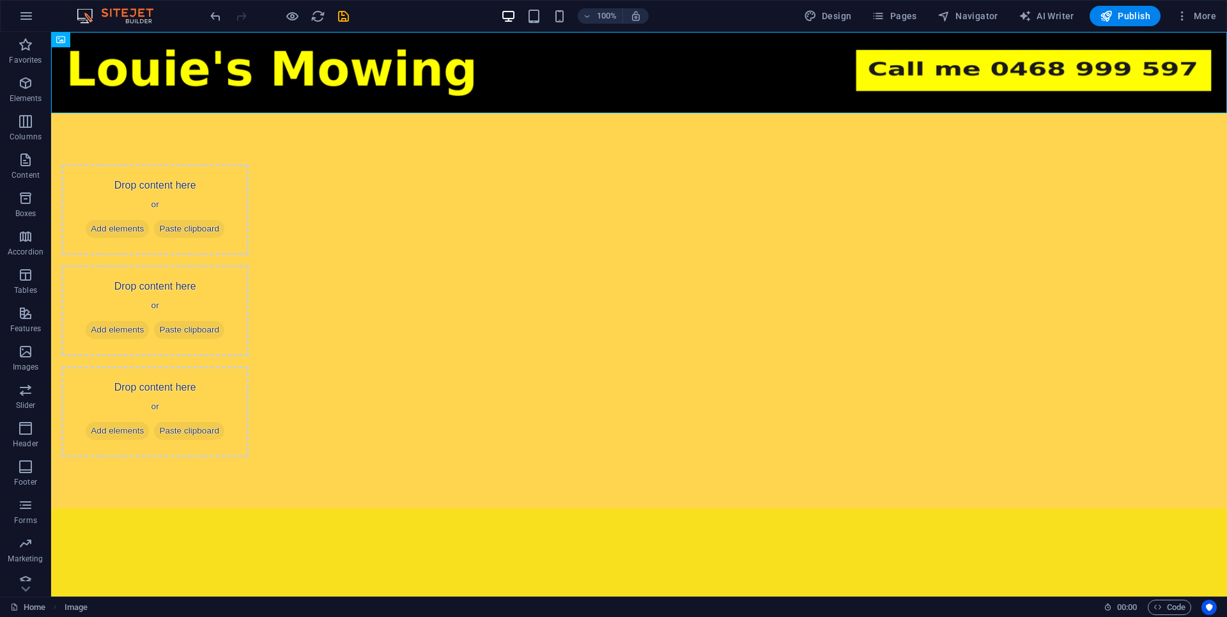
click at [336, 392] on html "Skip to main content Drop content here or Add elements Paste clipboard Drop con…" at bounding box center [639, 270] width 1176 height 476
click at [213, 208] on div "Drop content here or Add elements Paste clipboard Drop content here or Add elem…" at bounding box center [639, 310] width 1176 height 395
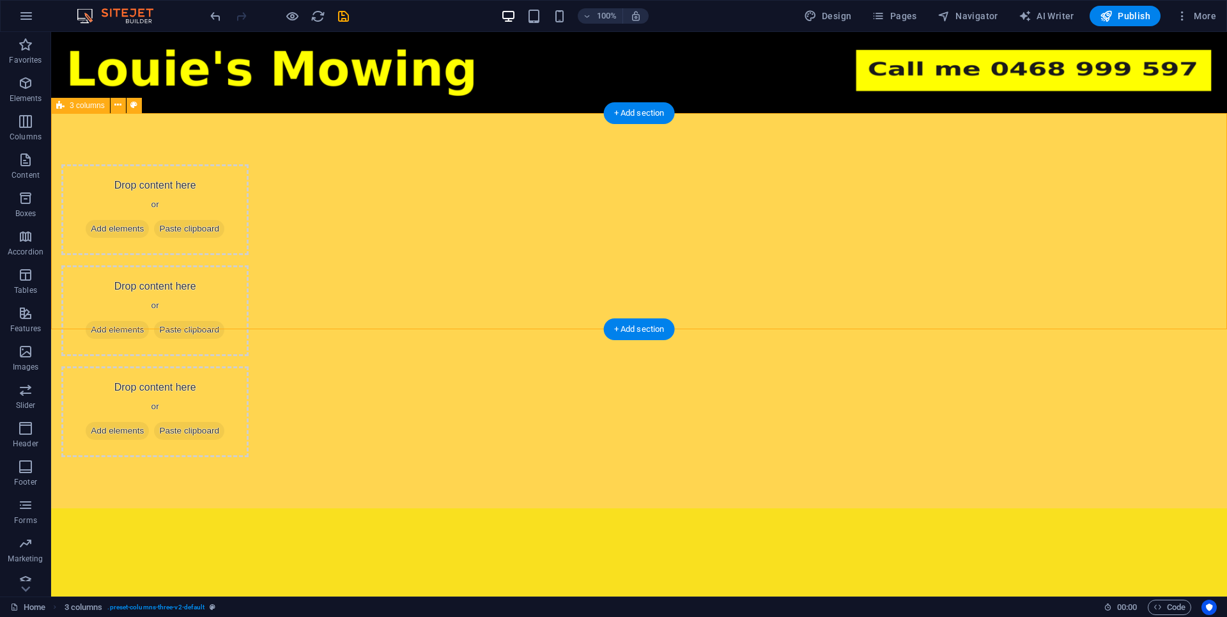
click at [211, 203] on div "Drop content here or Add elements Paste clipboard Drop content here or Add elem…" at bounding box center [639, 310] width 1176 height 395
click at [206, 199] on div "Drop content here or Add elements Paste clipboard Drop content here or Add elem…" at bounding box center [639, 310] width 1176 height 395
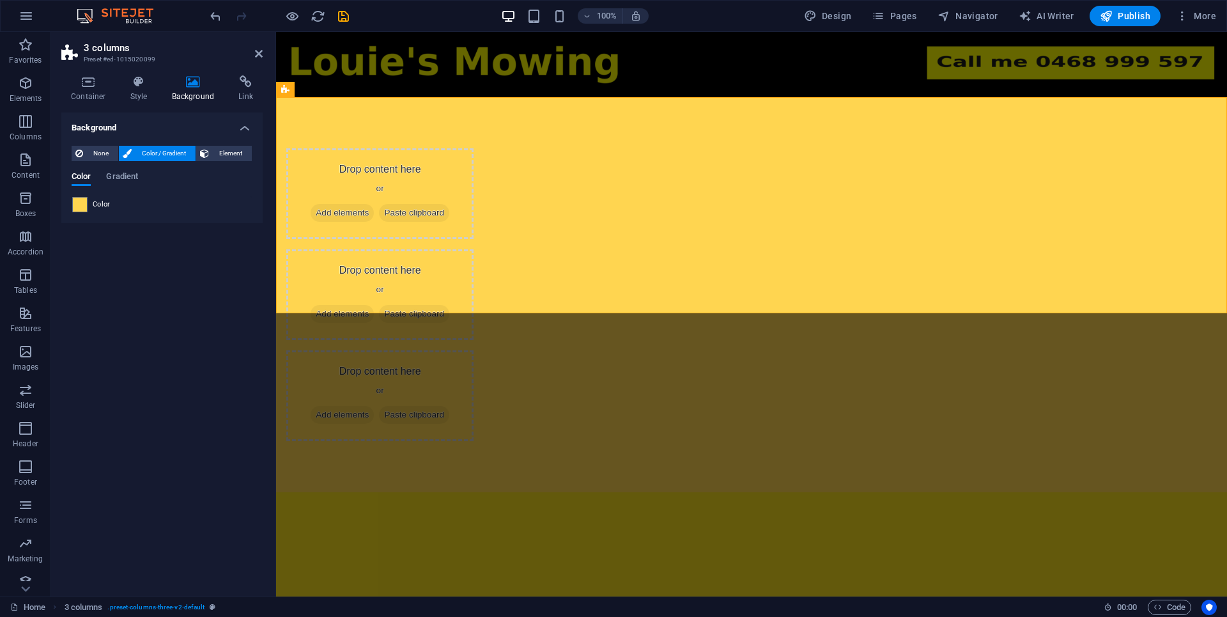
click at [95, 214] on div "None Color / Gradient Element Stretch background to full-width Color overlay Pl…" at bounding box center [161, 180] width 201 height 88
click at [100, 201] on span "Color" at bounding box center [102, 204] width 18 height 10
click at [76, 210] on span at bounding box center [80, 205] width 14 height 14
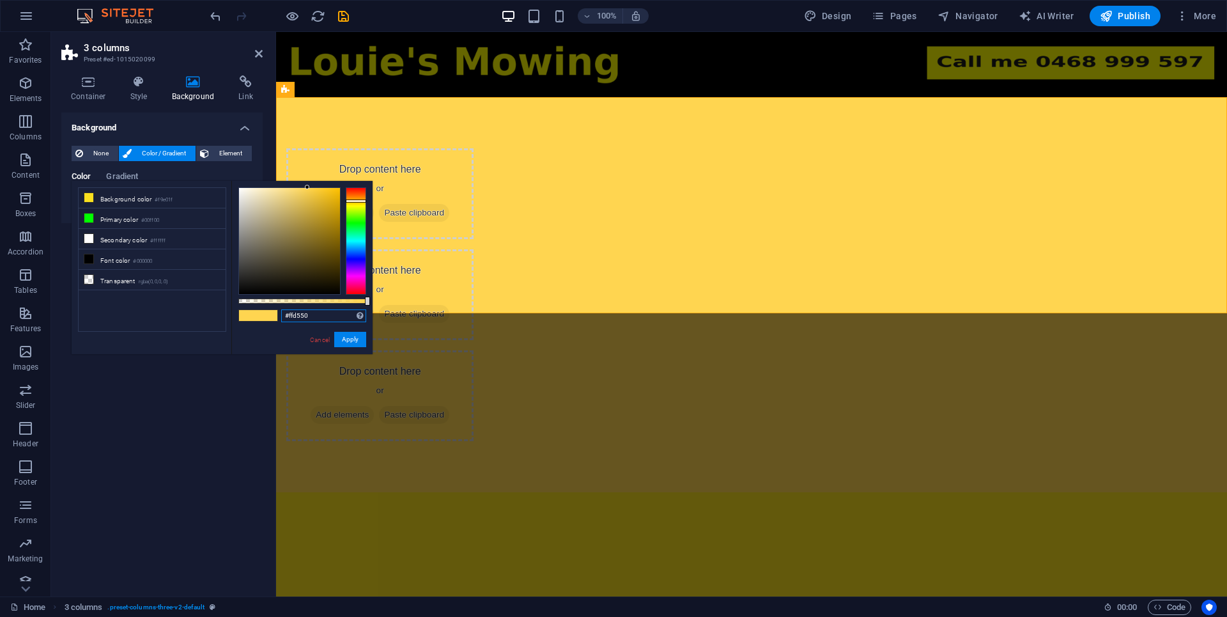
click at [334, 321] on input "#ffd550" at bounding box center [323, 315] width 85 height 13
click at [693, 92] on figure at bounding box center [751, 64] width 951 height 65
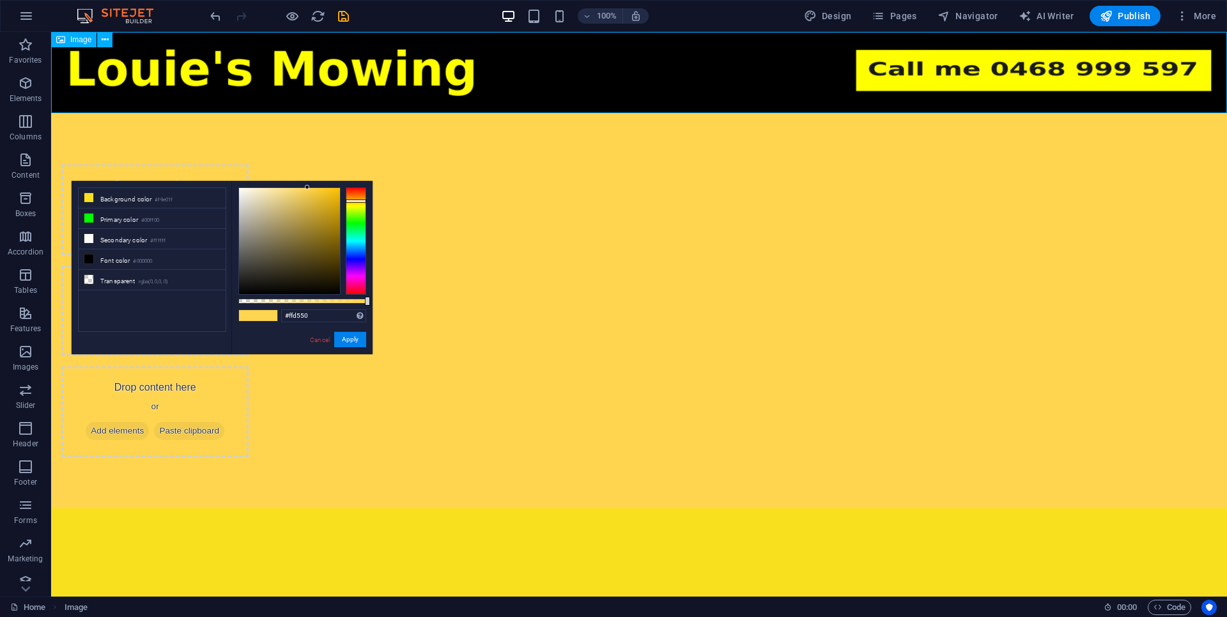
click at [693, 92] on figure at bounding box center [639, 72] width 1176 height 81
click at [540, 70] on figure at bounding box center [639, 72] width 1176 height 81
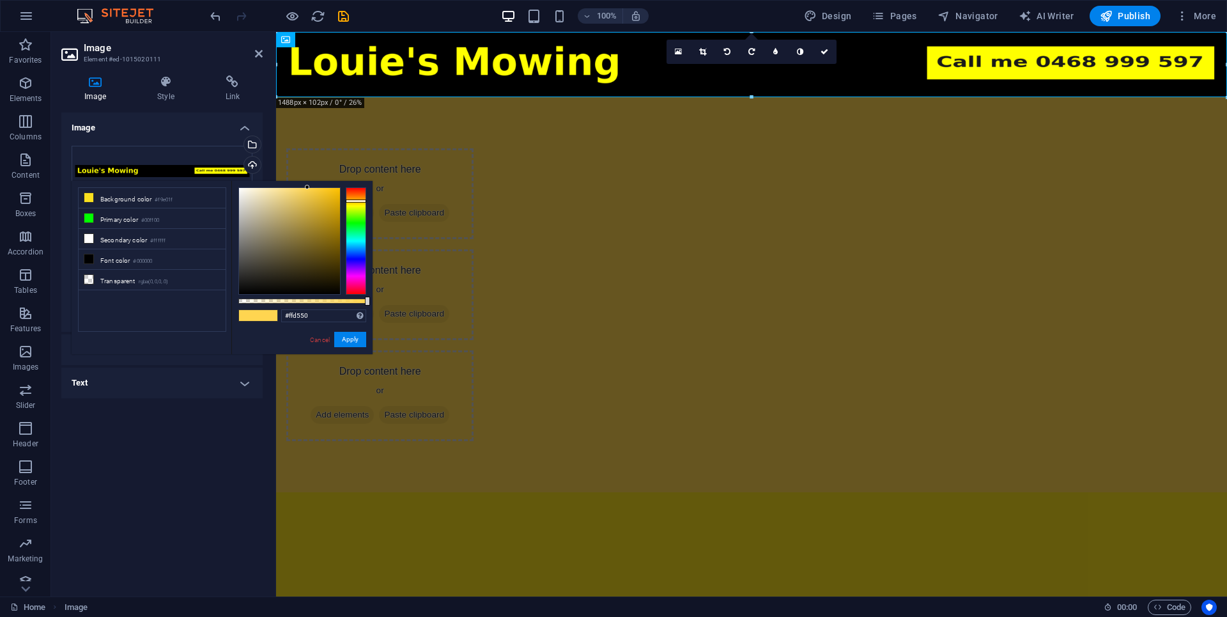
click at [102, 93] on h4 "Image" at bounding box center [97, 88] width 73 height 27
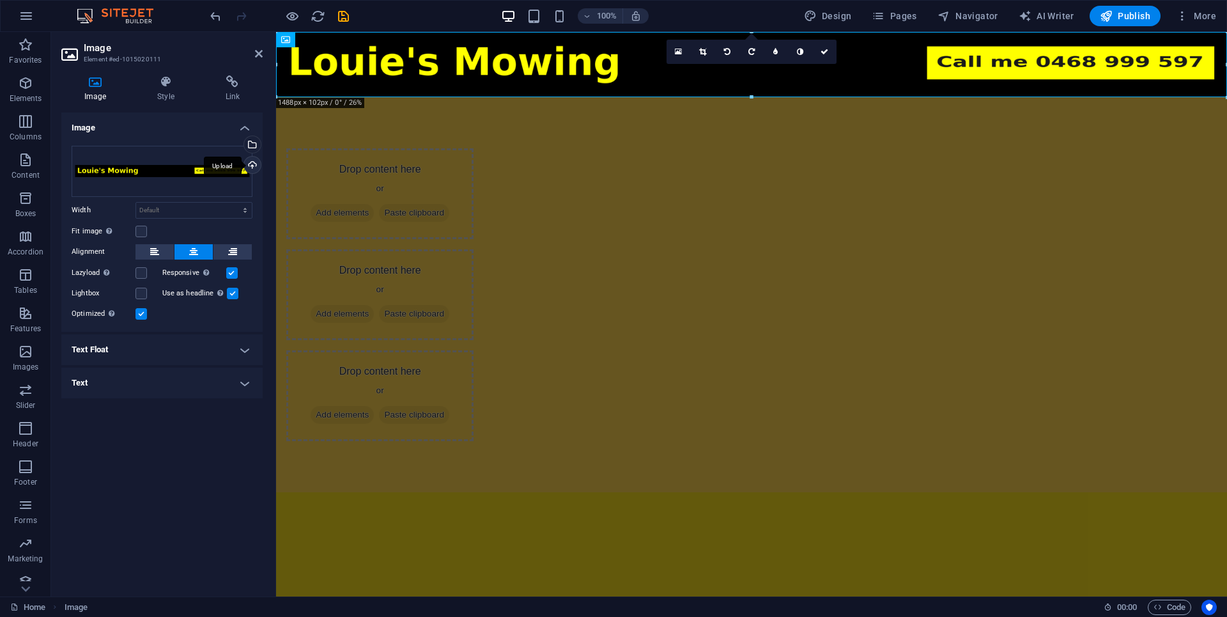
click at [253, 167] on div "Upload" at bounding box center [251, 166] width 19 height 19
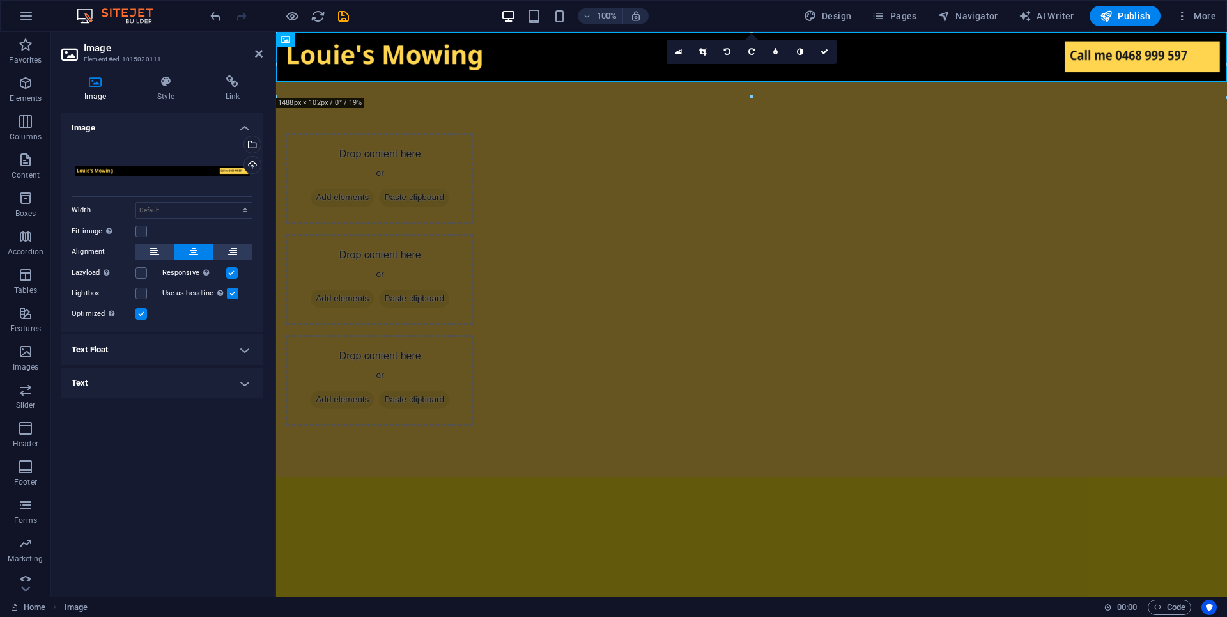
click at [603, 375] on html "Skip to main content Drop content here or Add elements Paste clipboard Drop con…" at bounding box center [751, 254] width 951 height 445
click at [499, 325] on html "Skip to main content Drop content here or Add elements Paste clipboard Drop con…" at bounding box center [751, 254] width 951 height 445
click at [492, 378] on html "Skip to main content Drop content here or Add elements Paste clipboard Drop con…" at bounding box center [751, 254] width 951 height 445
click at [266, 58] on aside "Image Element #ed-1015020111 Image Style Link Image Drag files here, click to c…" at bounding box center [163, 314] width 225 height 564
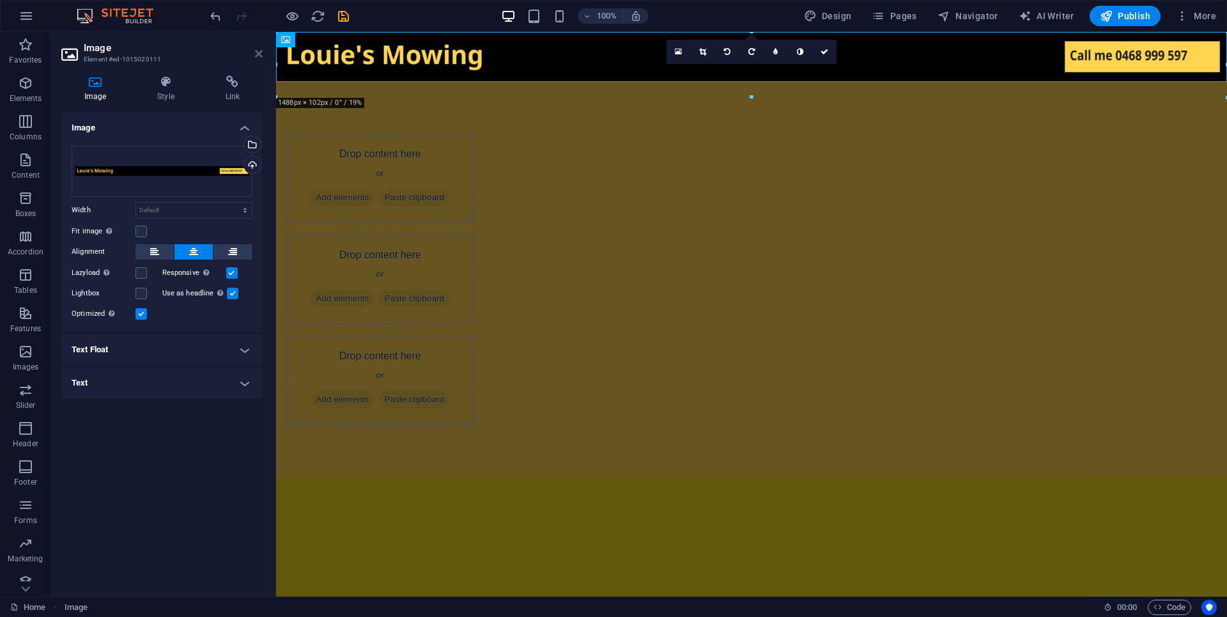
click at [258, 52] on icon at bounding box center [259, 54] width 8 height 10
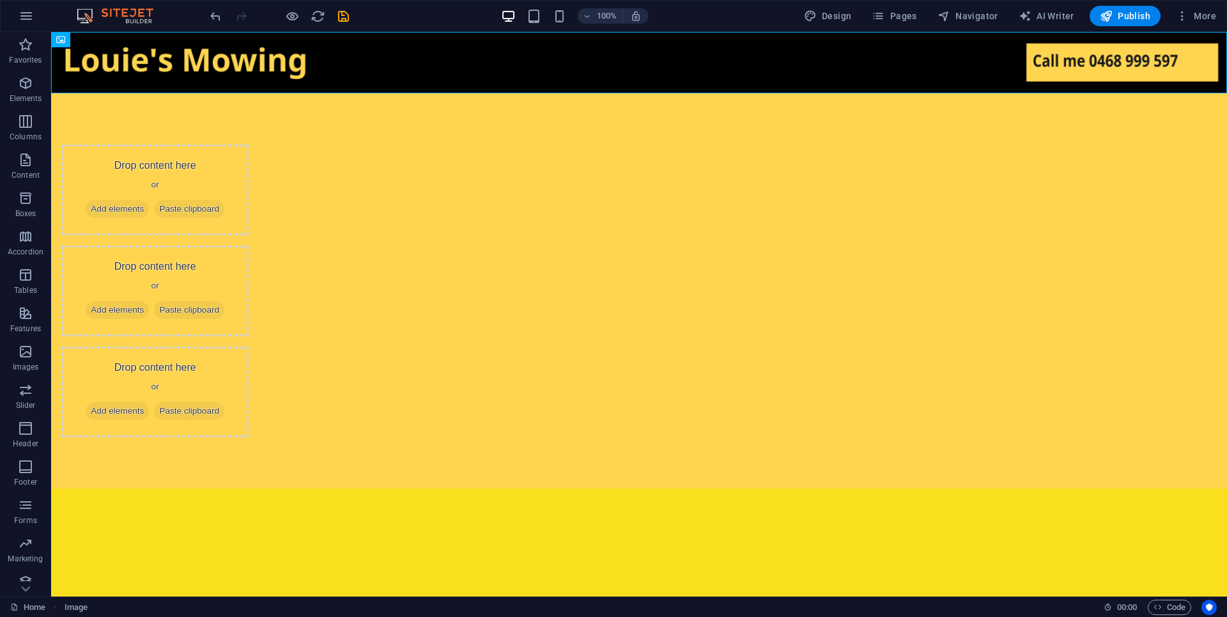
click at [603, 355] on html "Skip to main content Drop content here or Add elements Paste clipboard Drop con…" at bounding box center [639, 260] width 1176 height 456
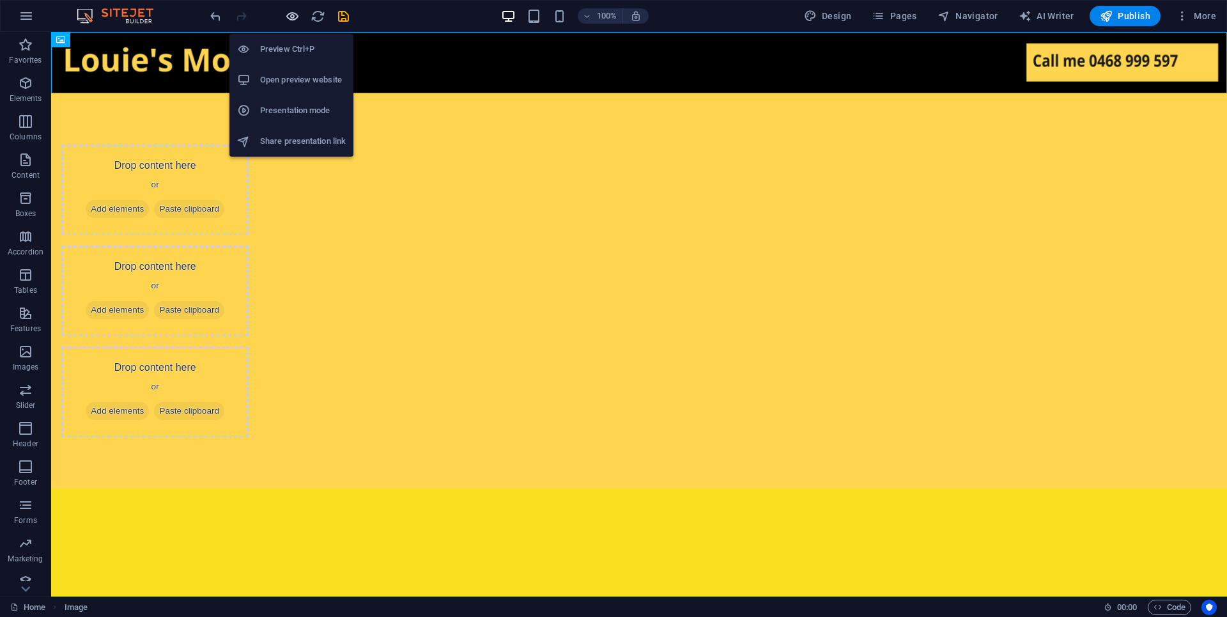
click at [295, 20] on icon "button" at bounding box center [292, 16] width 15 height 15
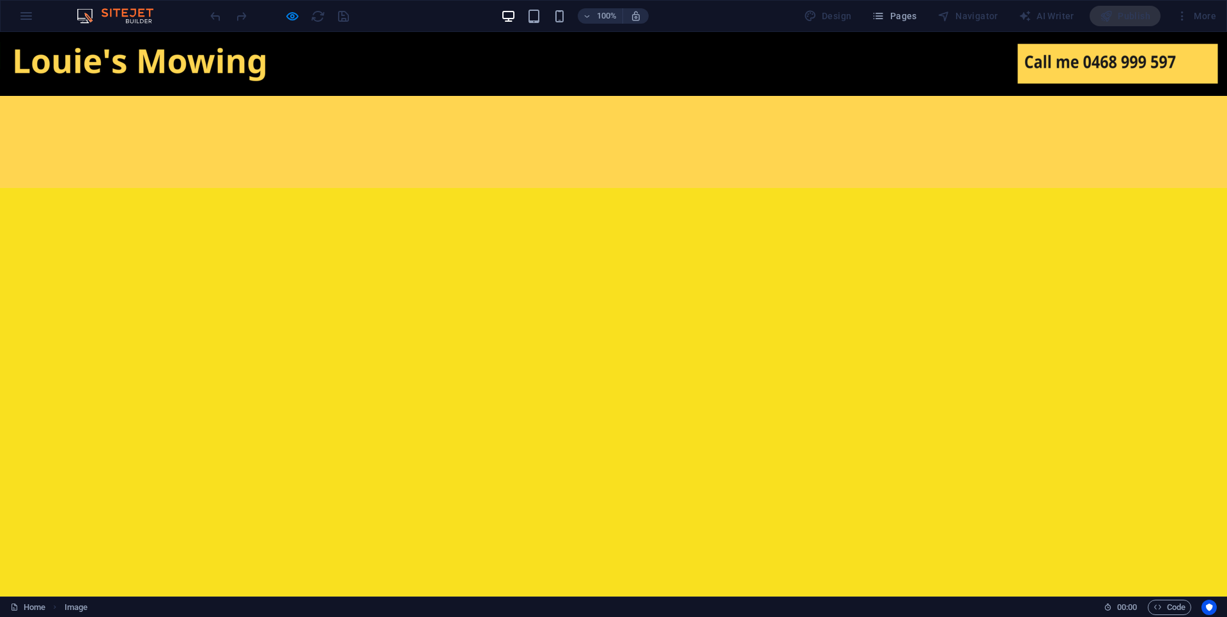
click at [444, 188] on html "Skip to main content Drop content here or Add elements Paste clipboard Drop con…" at bounding box center [613, 110] width 1227 height 156
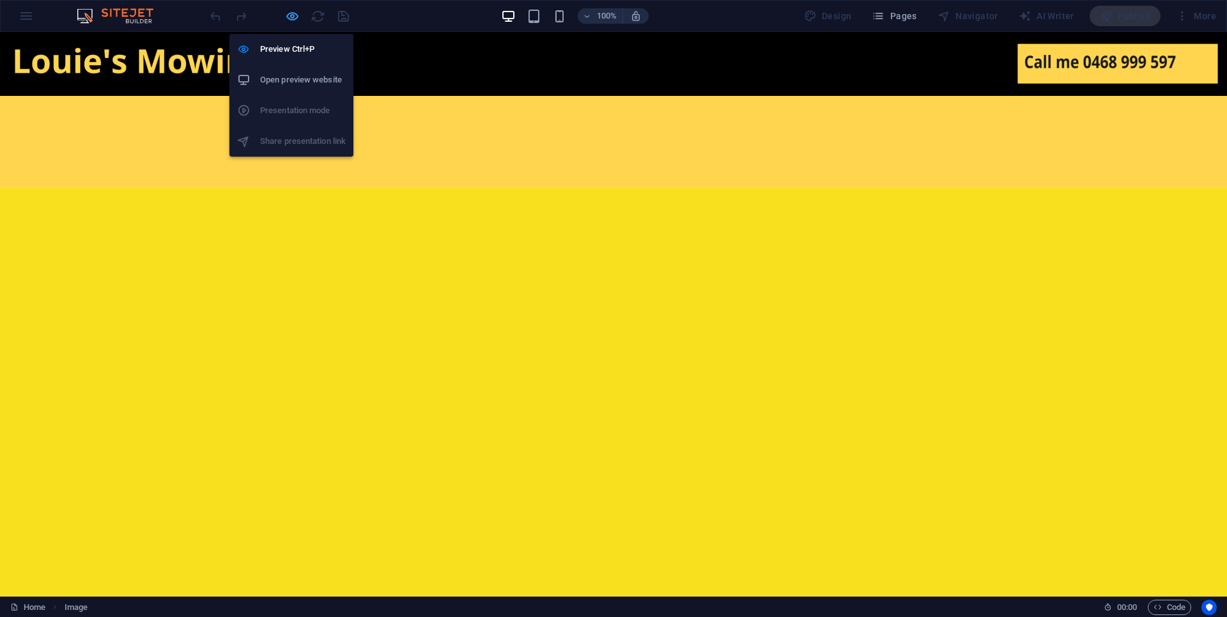
click at [289, 21] on icon "button" at bounding box center [292, 16] width 15 height 15
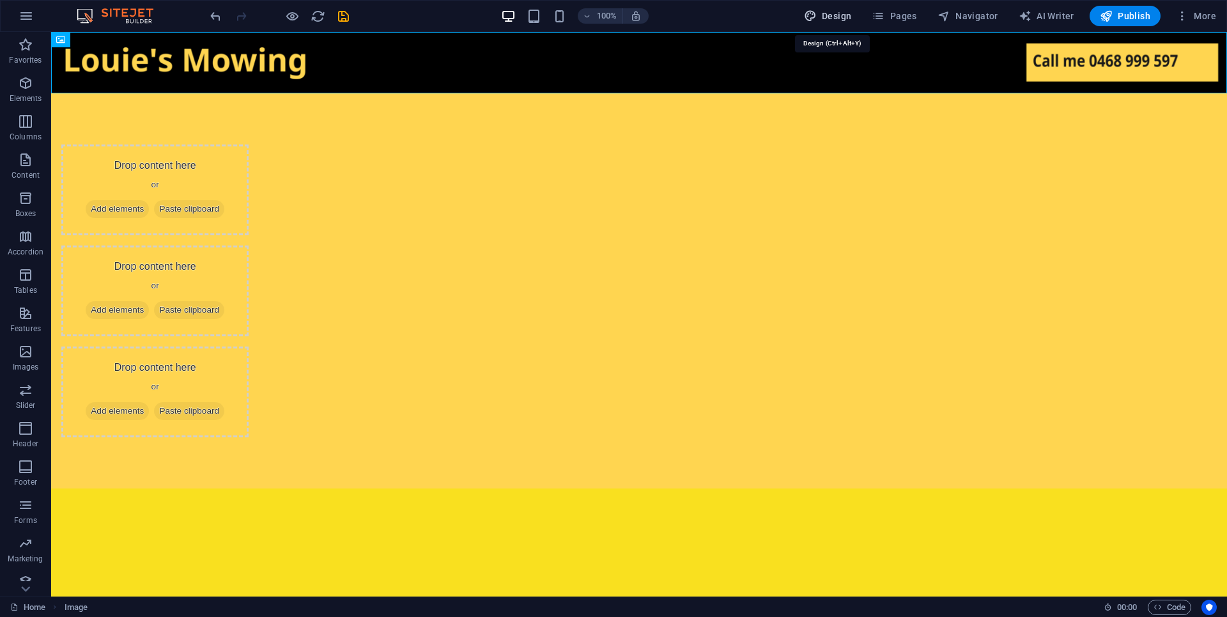
click at [830, 12] on span "Design" at bounding box center [828, 16] width 48 height 13
select select "px"
select select "400"
select select "px"
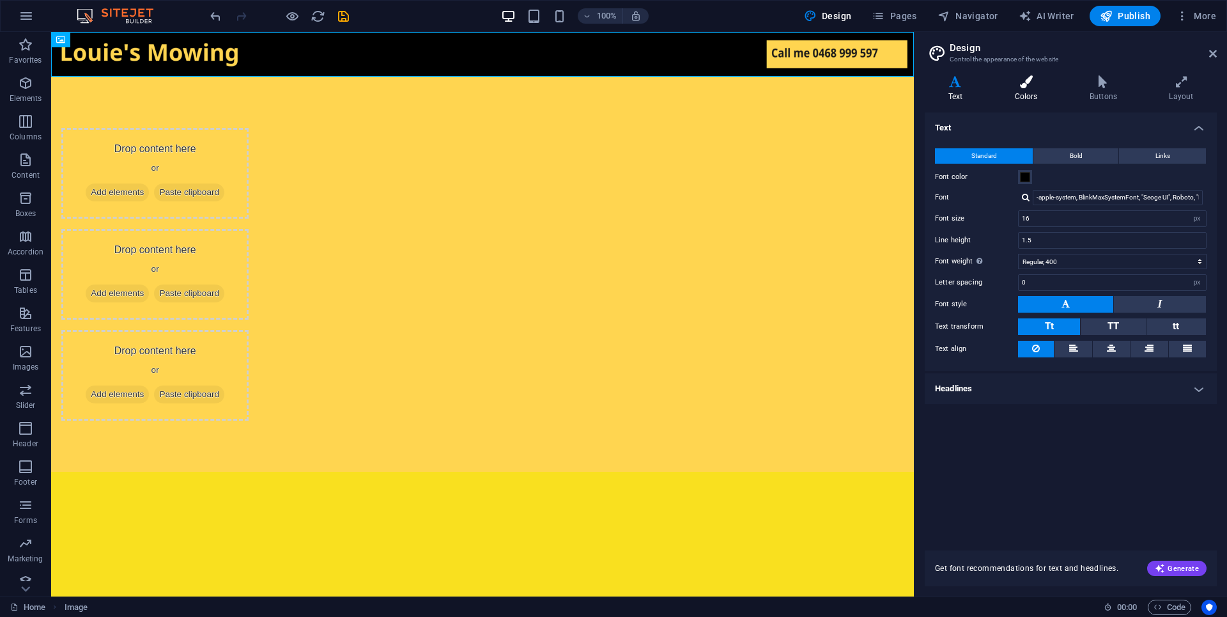
click at [1023, 93] on h4 "Colors" at bounding box center [1028, 88] width 75 height 27
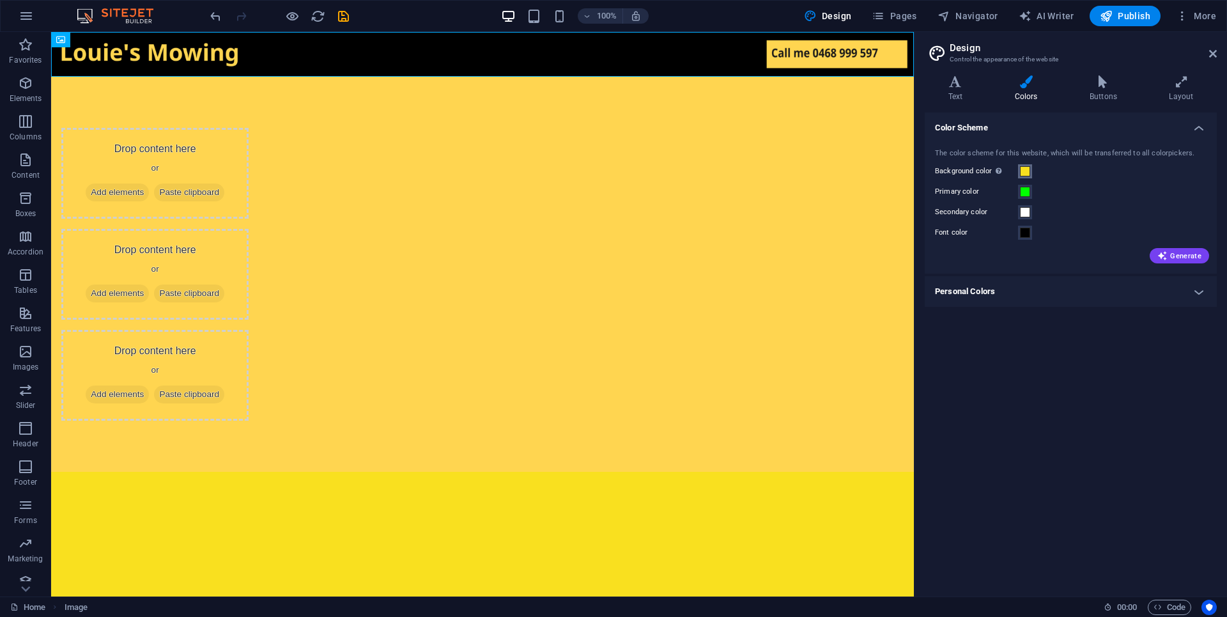
click at [1030, 175] on button "Background color Only visible if it is not covered by other backgrounds." at bounding box center [1025, 171] width 14 height 14
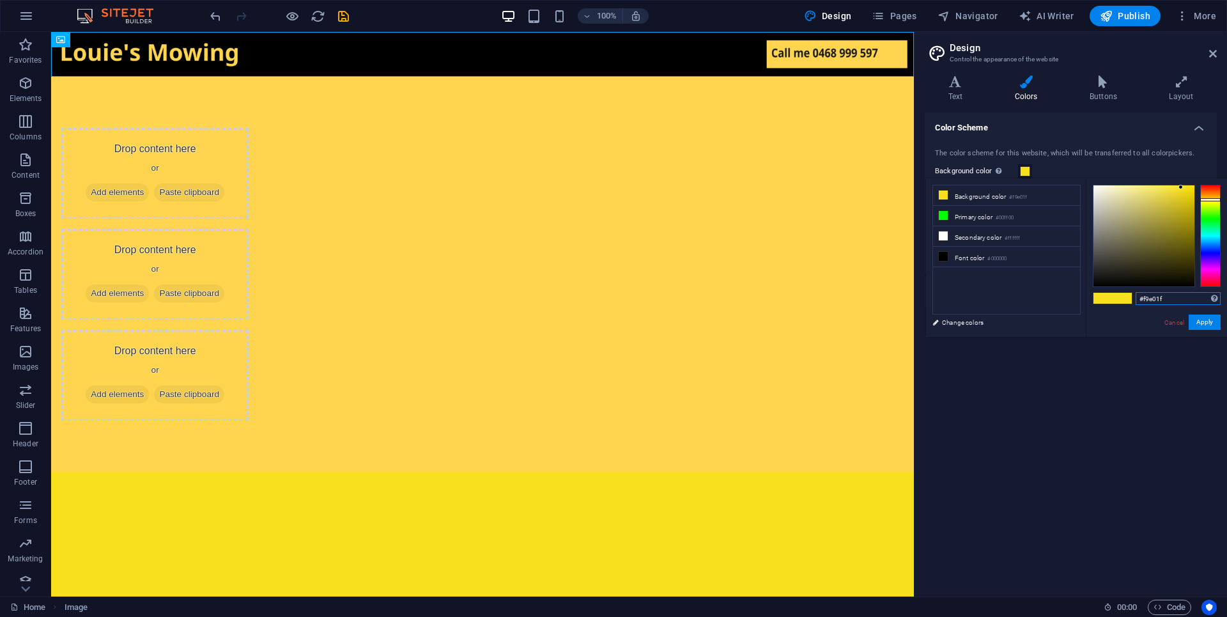
click at [1172, 302] on input "#f9e01f" at bounding box center [1178, 298] width 85 height 13
paste input "#ffd550"
type input "#ffd550"
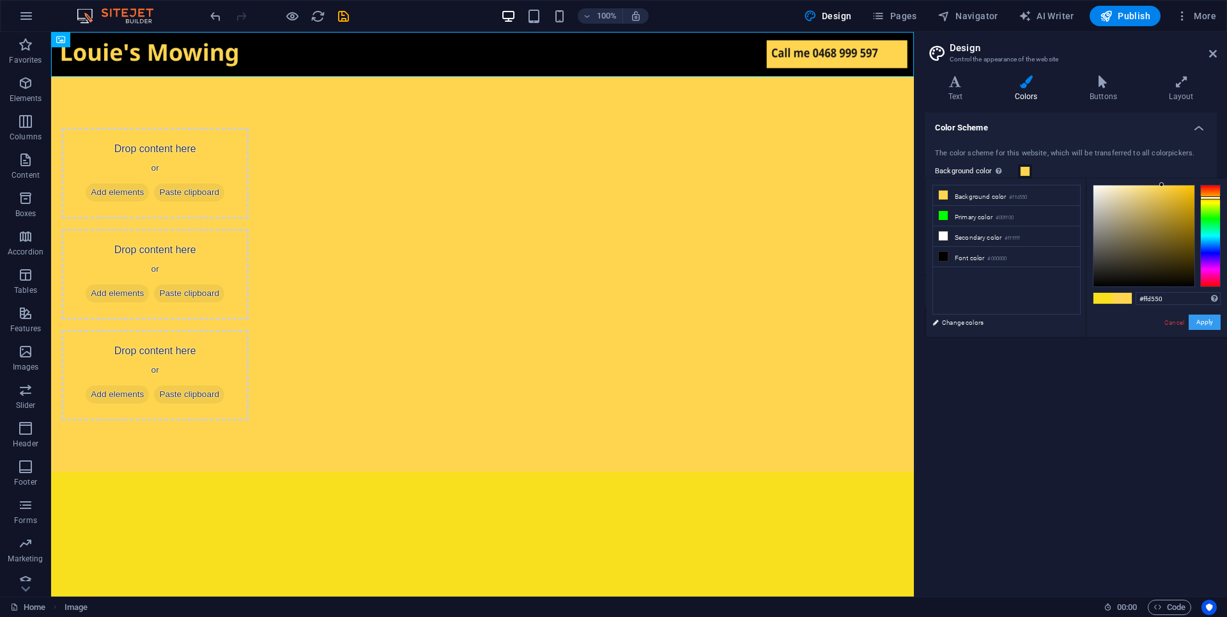
click at [1202, 325] on button "Apply" at bounding box center [1205, 321] width 32 height 15
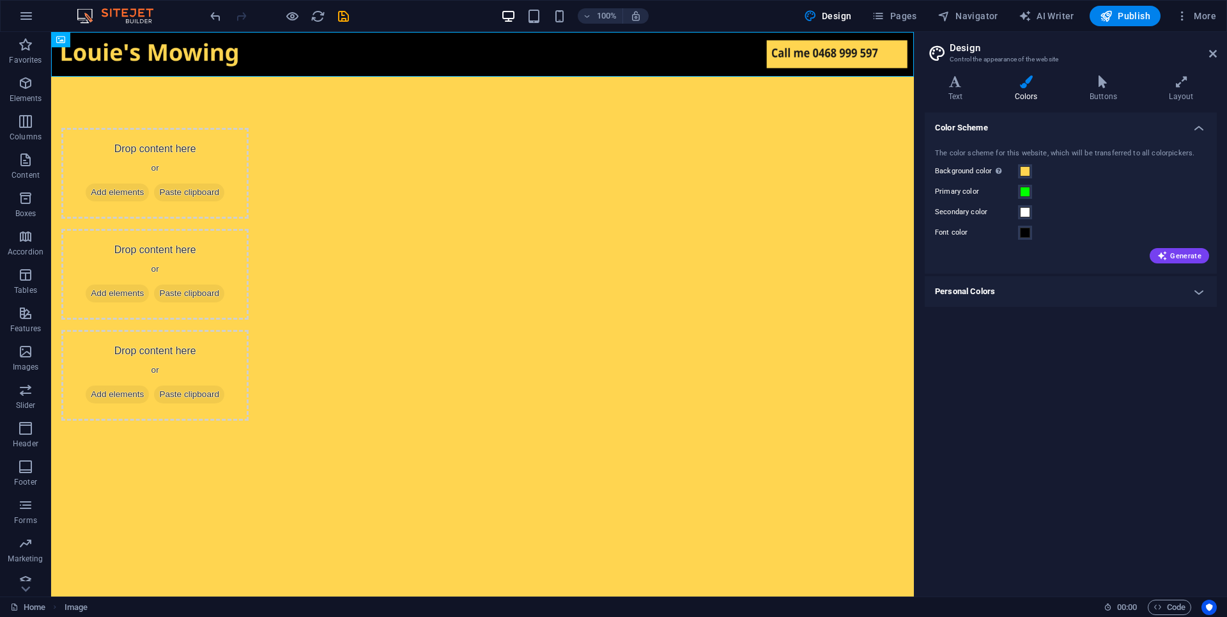
click at [1102, 386] on div "Color Scheme The color scheme for this website, which will be transferred to al…" at bounding box center [1071, 349] width 292 height 474
click at [1213, 52] on icon at bounding box center [1213, 54] width 8 height 10
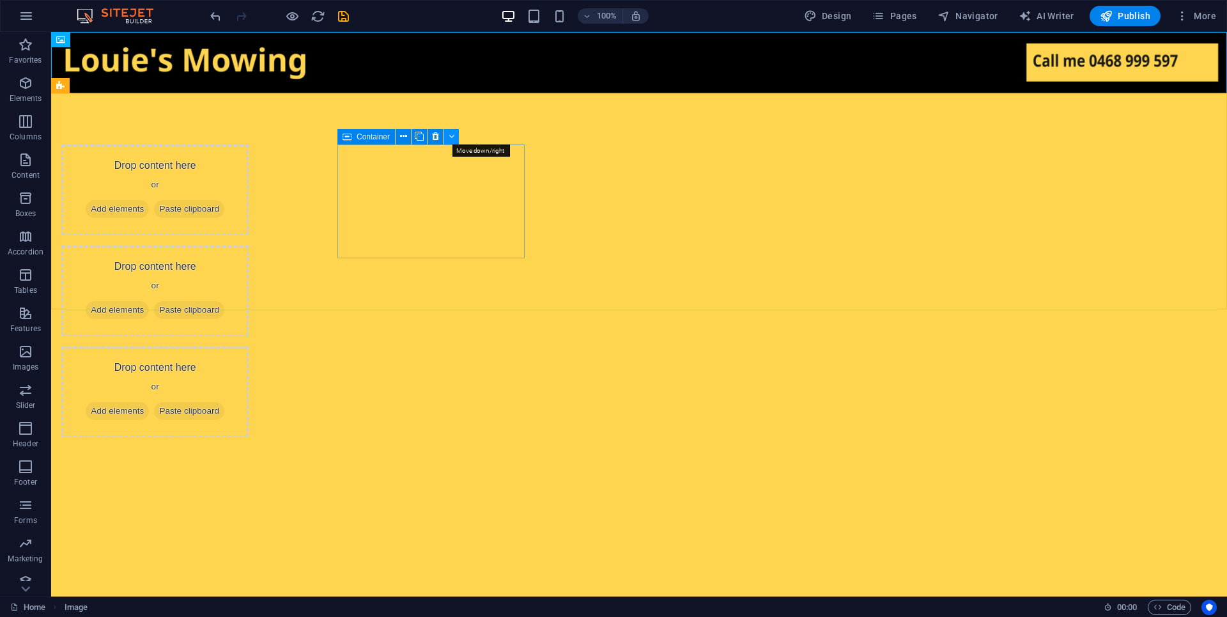
click at [446, 136] on button at bounding box center [451, 136] width 15 height 15
click at [249, 157] on div "Drop content here or Add elements Paste clipboard" at bounding box center [154, 189] width 187 height 91
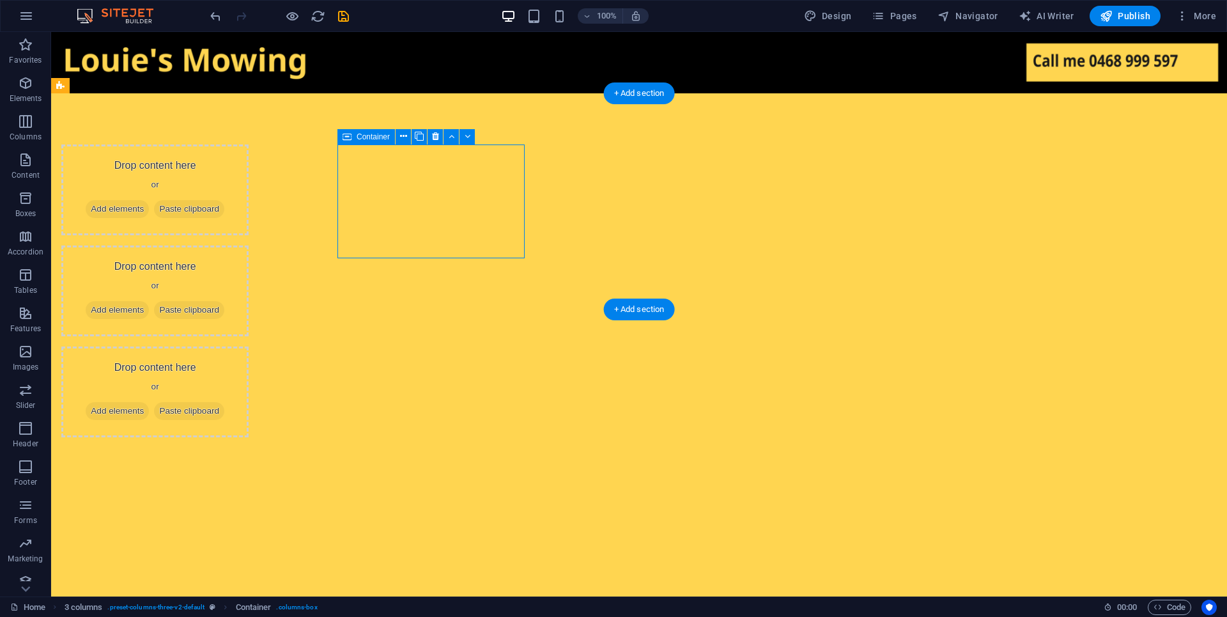
click at [249, 163] on div "Drop content here or Add elements Paste clipboard" at bounding box center [154, 189] width 187 height 91
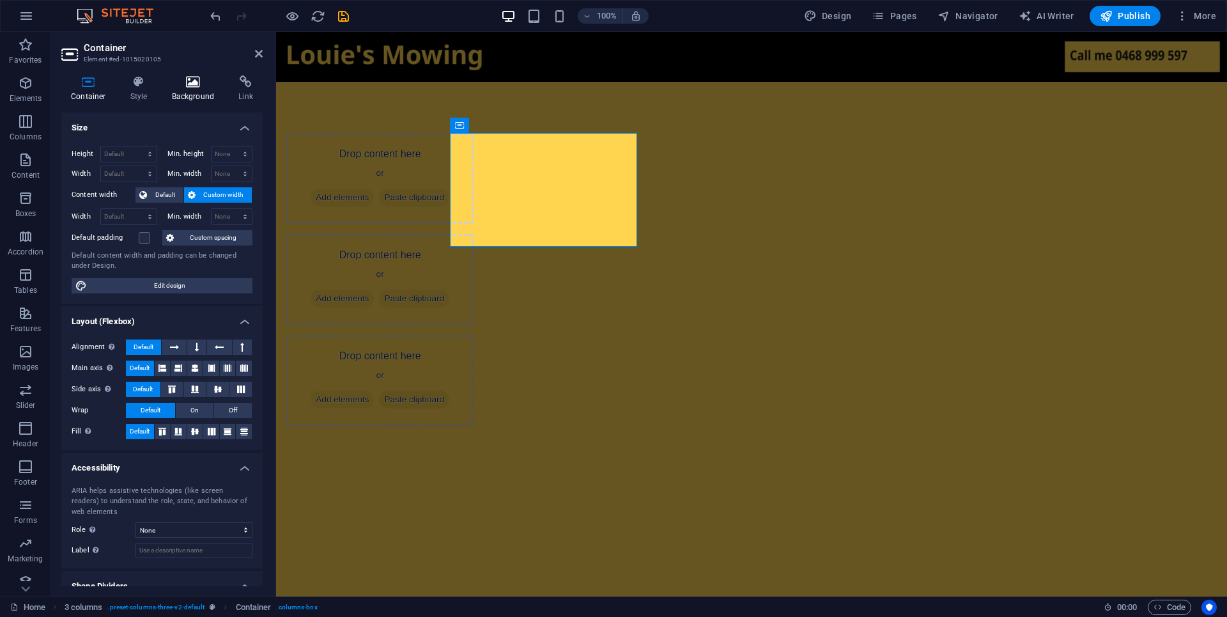
click at [197, 88] on icon at bounding box center [193, 81] width 62 height 13
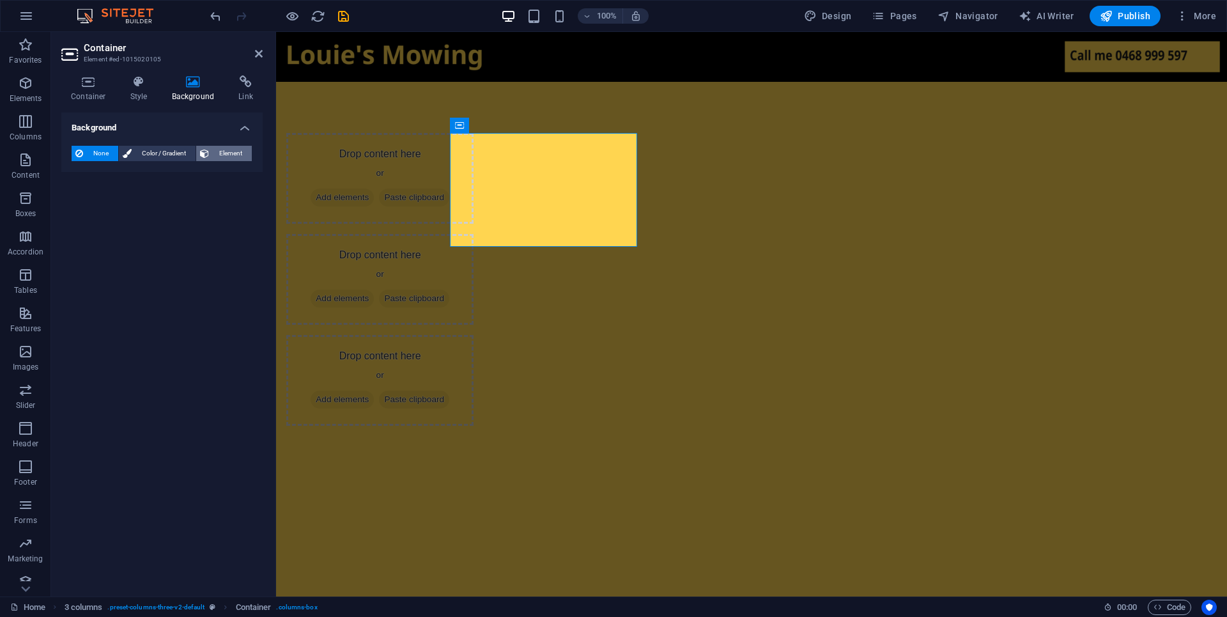
click at [210, 151] on button "Element" at bounding box center [224, 153] width 56 height 15
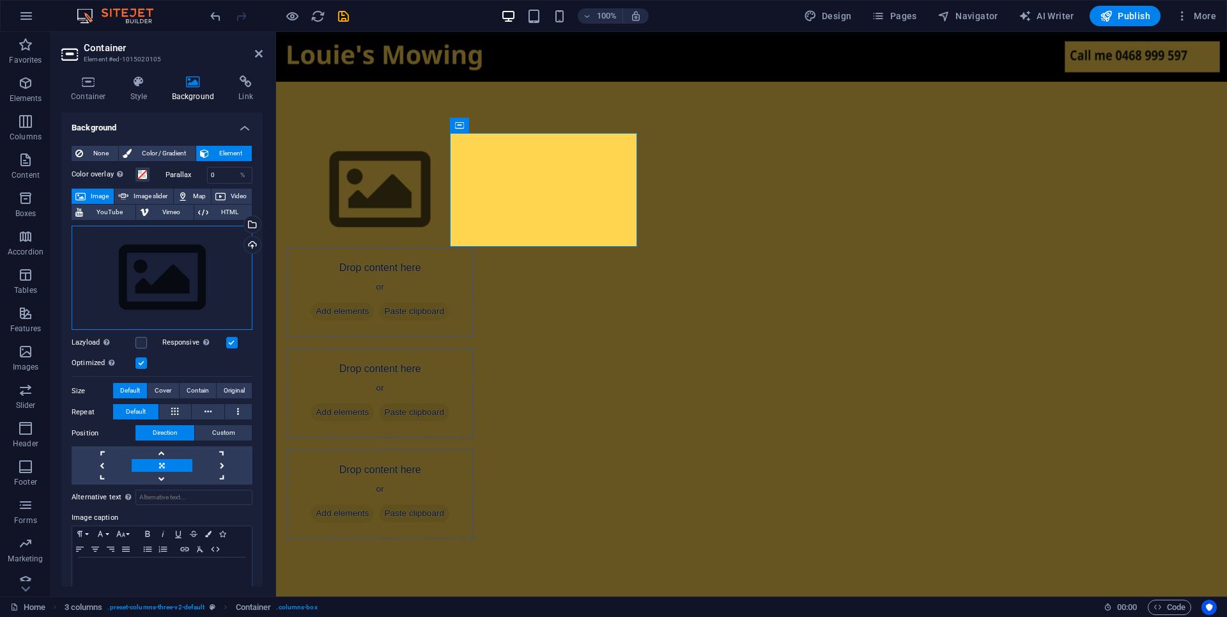
click at [182, 247] on div "Drag files here, click to choose files or select files from Files or our free s…" at bounding box center [162, 278] width 181 height 105
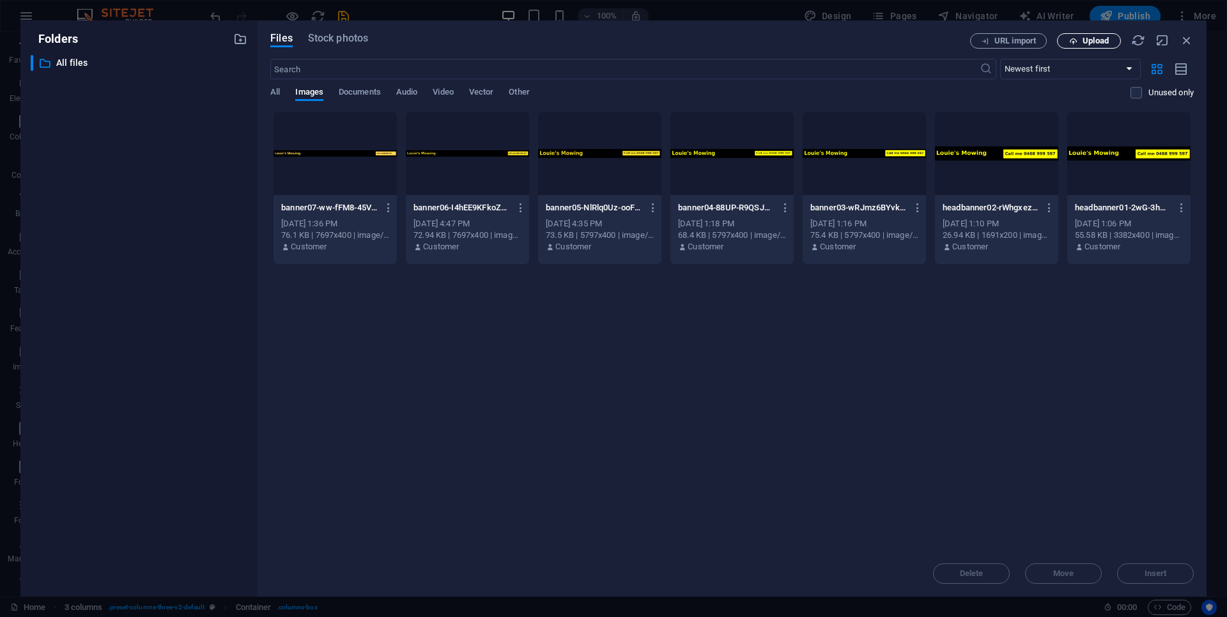
click at [1090, 43] on span "Upload" at bounding box center [1096, 41] width 26 height 8
